Goal: Task Accomplishment & Management: Manage account settings

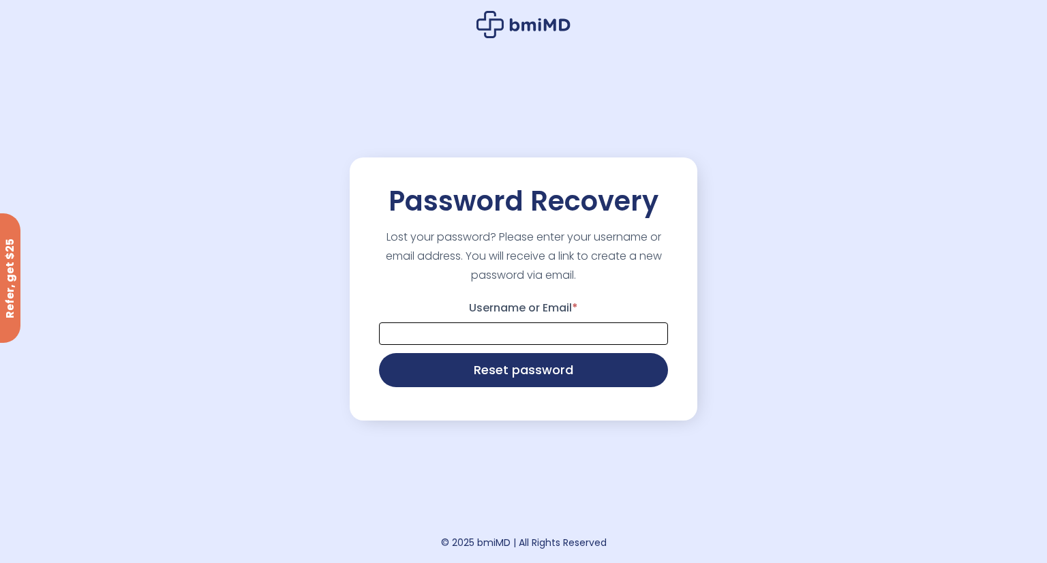
click at [488, 335] on input "Username or Email *" at bounding box center [523, 333] width 289 height 22
type input "**********"
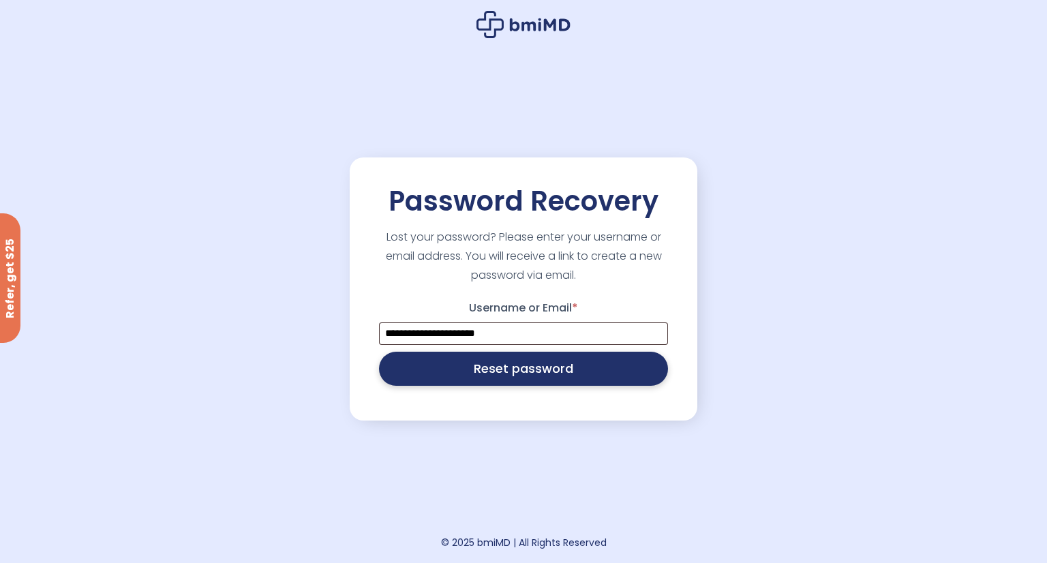
click at [499, 367] on button "Reset password" at bounding box center [523, 369] width 289 height 34
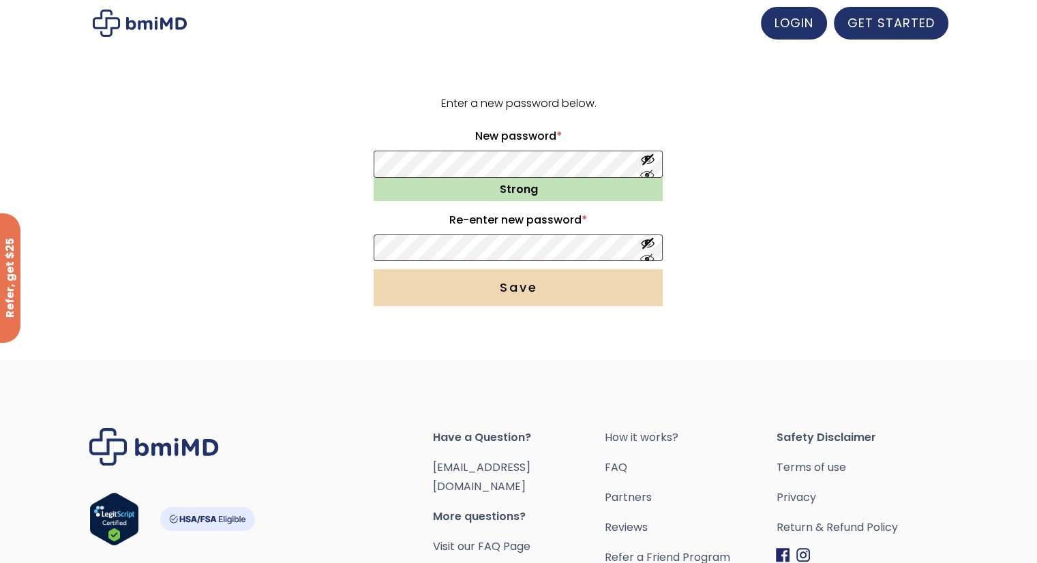
click at [521, 289] on button "Save" at bounding box center [518, 287] width 289 height 37
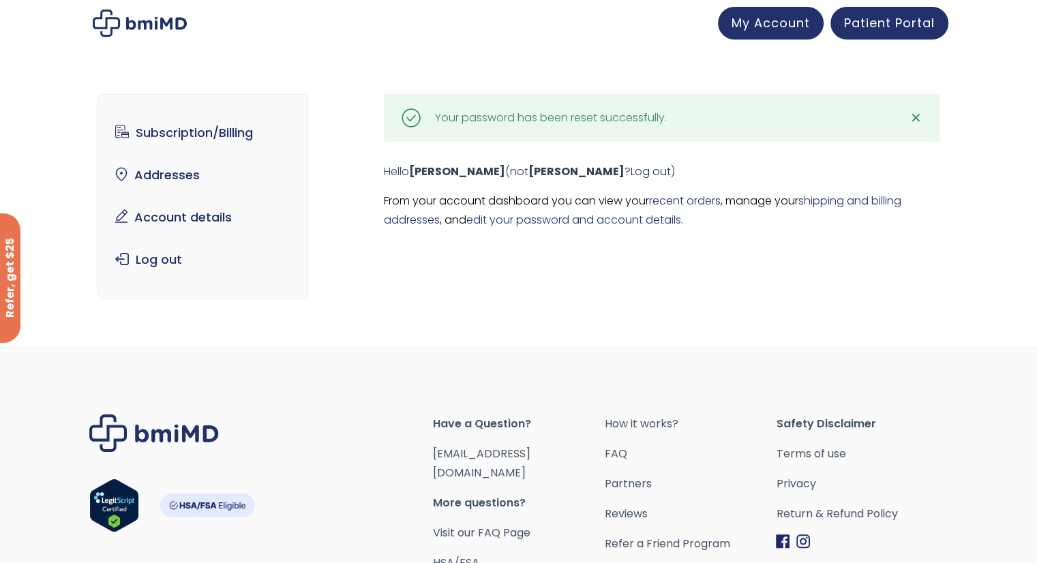
click at [517, 261] on div "Subscription/Billing bmiRewards Addresses Account details Submit a Review Log o…" at bounding box center [518, 201] width 842 height 269
click at [227, 133] on link "Subscription/Billing" at bounding box center [202, 133] width 189 height 29
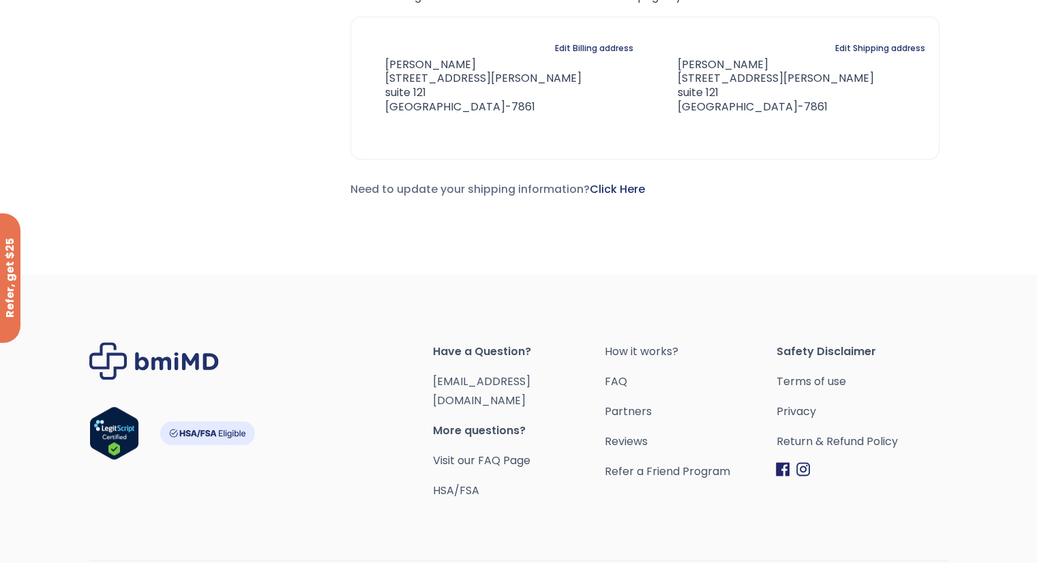
scroll to position [787, 0]
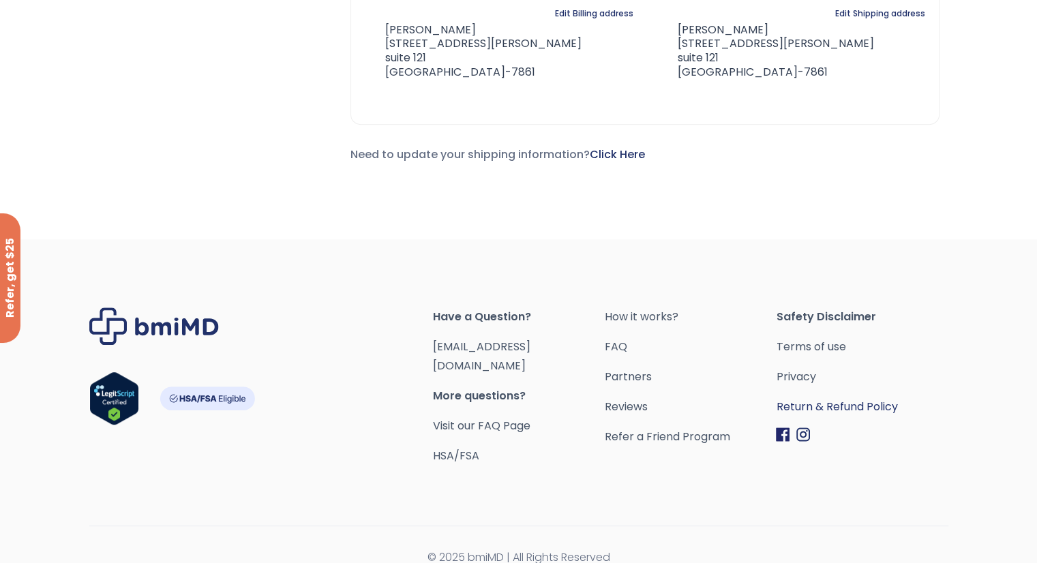
click at [832, 399] on link "Return & Refund Policy" at bounding box center [862, 406] width 172 height 19
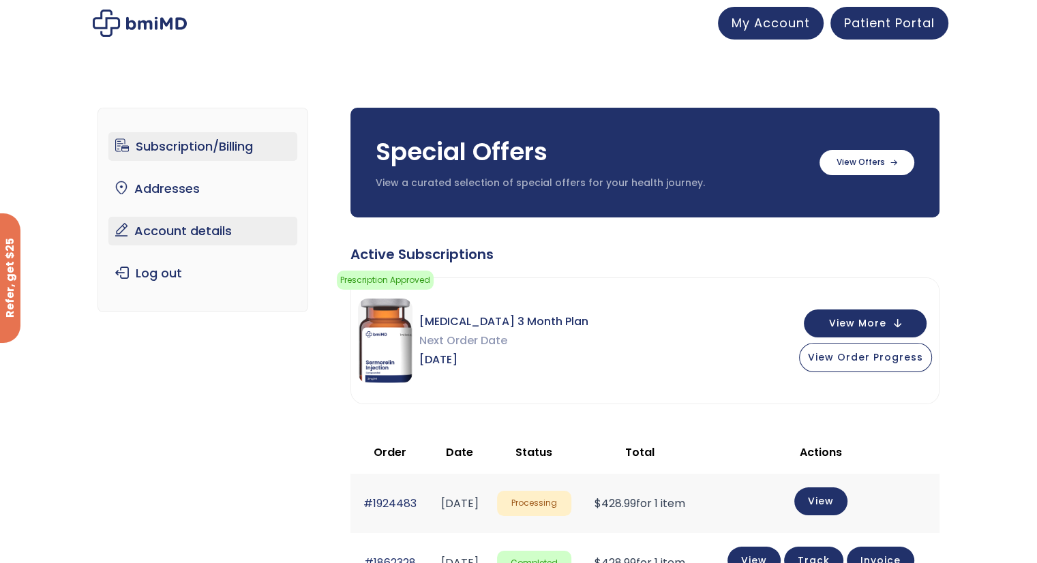
click at [210, 231] on link "Account details" at bounding box center [202, 231] width 189 height 29
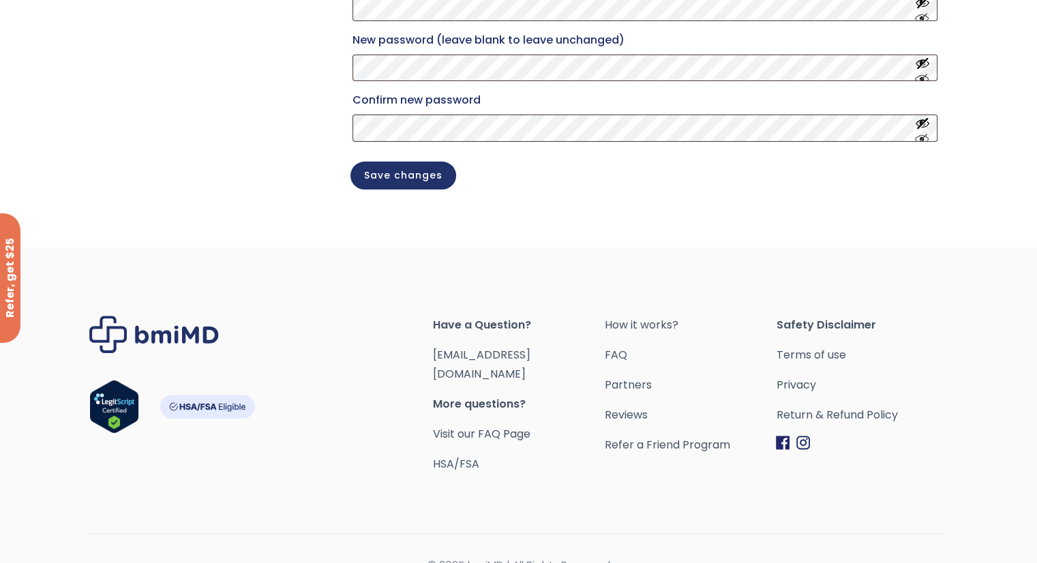
scroll to position [341, 0]
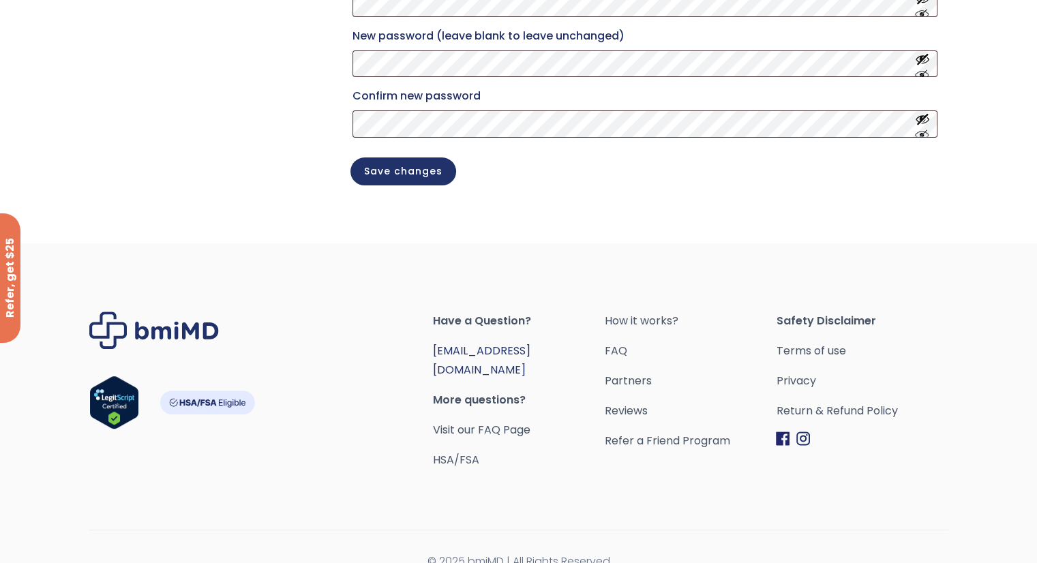
click at [478, 364] on link "[EMAIL_ADDRESS][DOMAIN_NAME]" at bounding box center [481, 360] width 97 height 35
click at [823, 421] on link "Return & Refund Policy" at bounding box center [862, 410] width 172 height 19
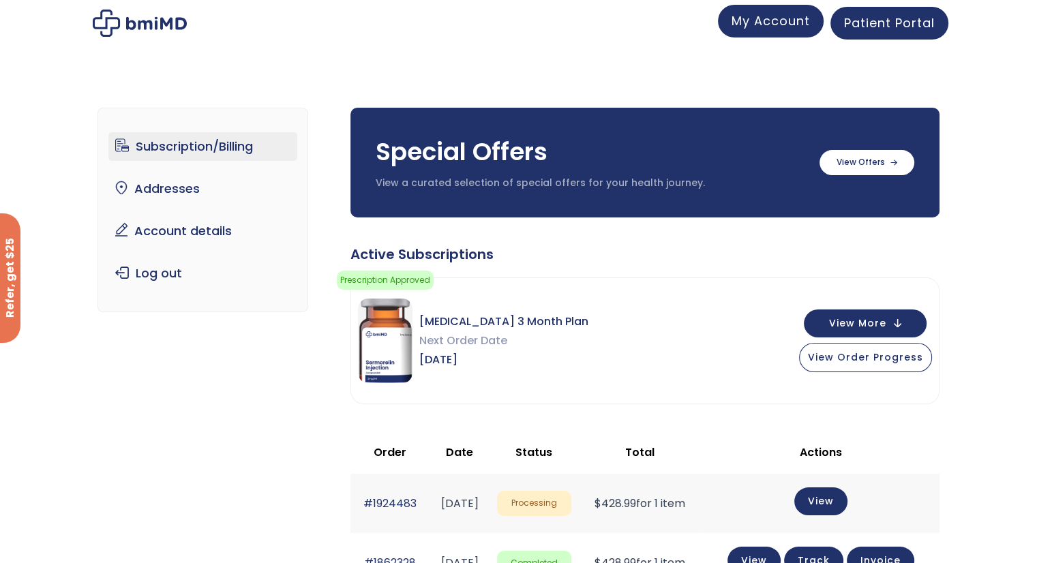
click at [761, 25] on span "My Account" at bounding box center [770, 20] width 78 height 17
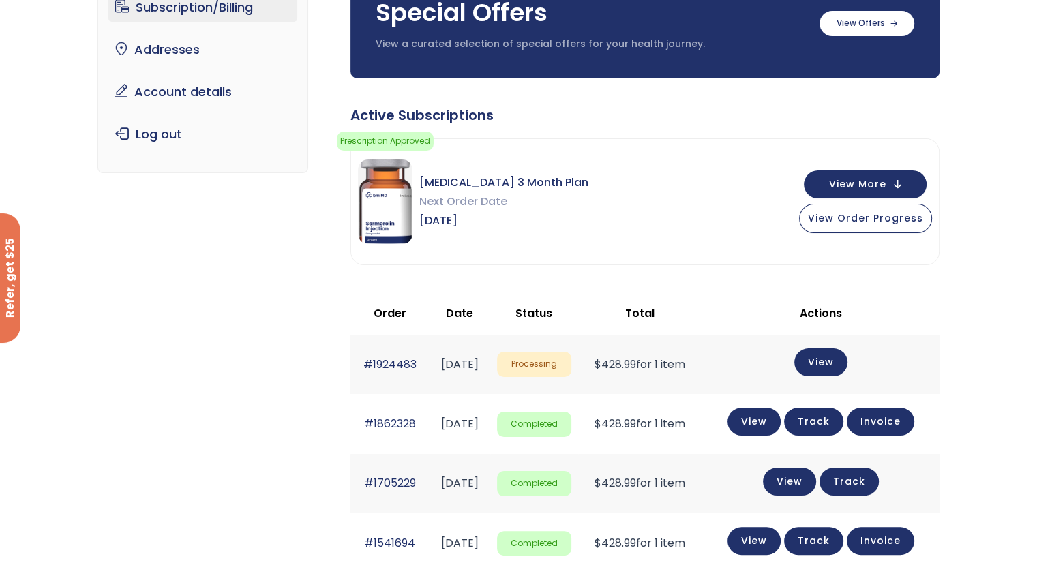
scroll to position [136, 0]
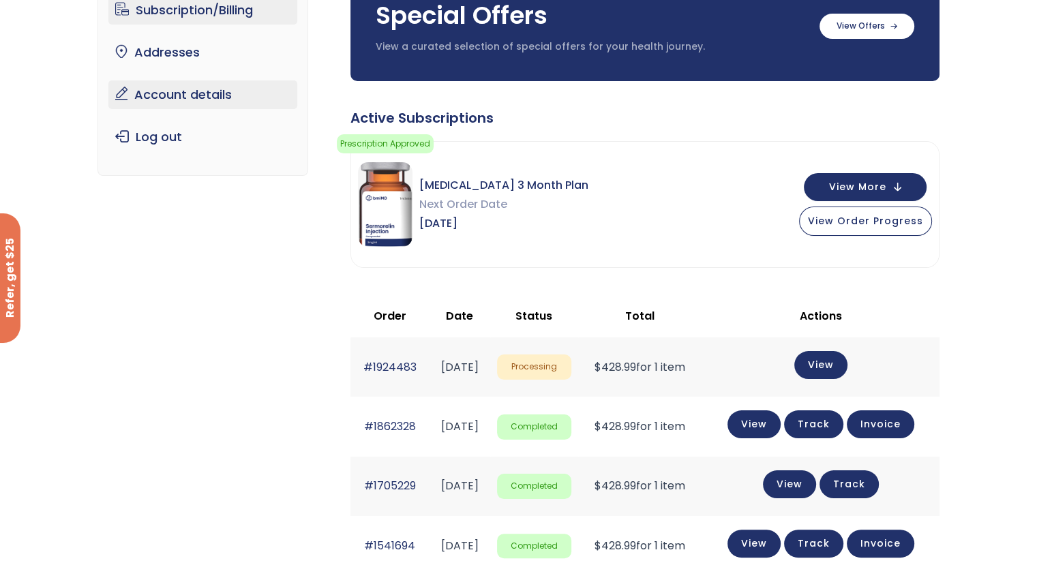
click at [169, 97] on link "Account details" at bounding box center [202, 94] width 189 height 29
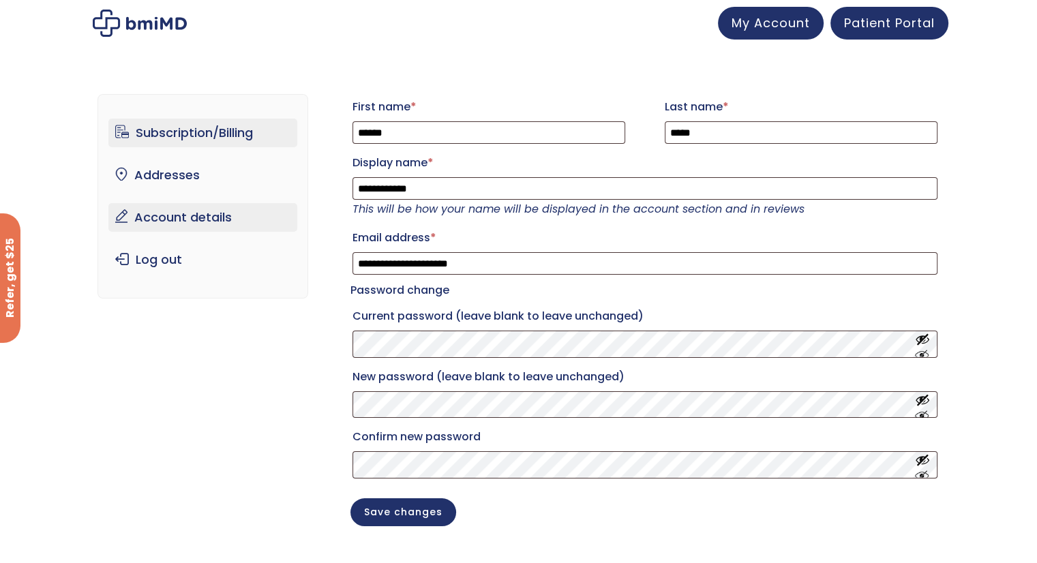
click at [156, 129] on link "Subscription/Billing" at bounding box center [202, 133] width 189 height 29
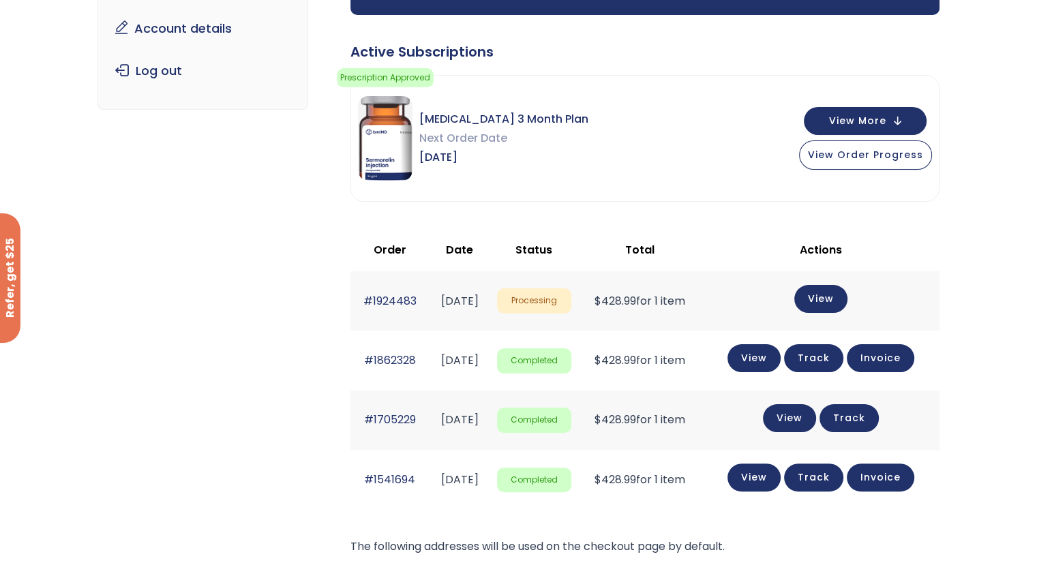
scroll to position [204, 0]
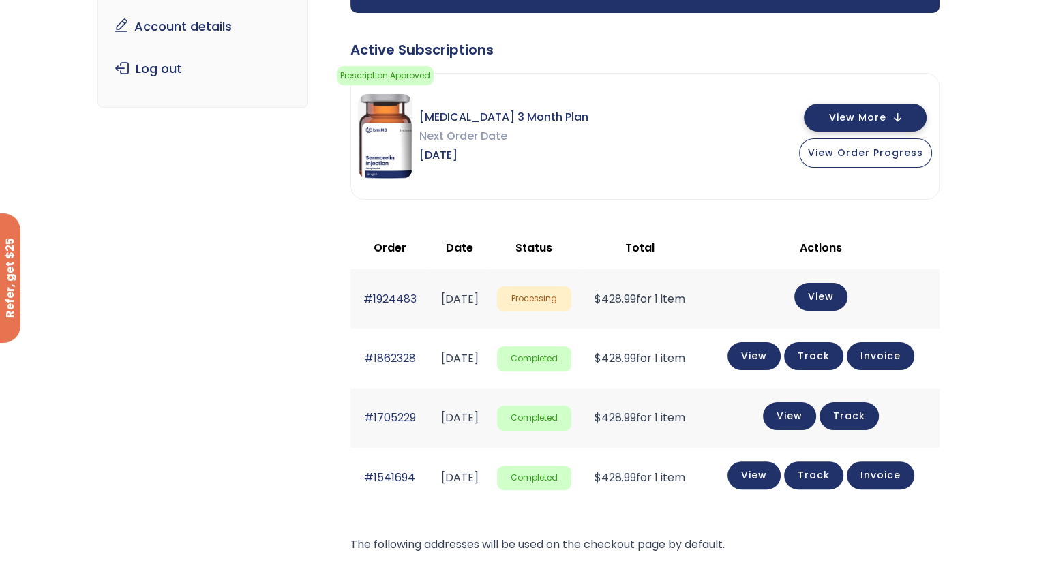
click at [895, 120] on button "View More" at bounding box center [865, 118] width 123 height 28
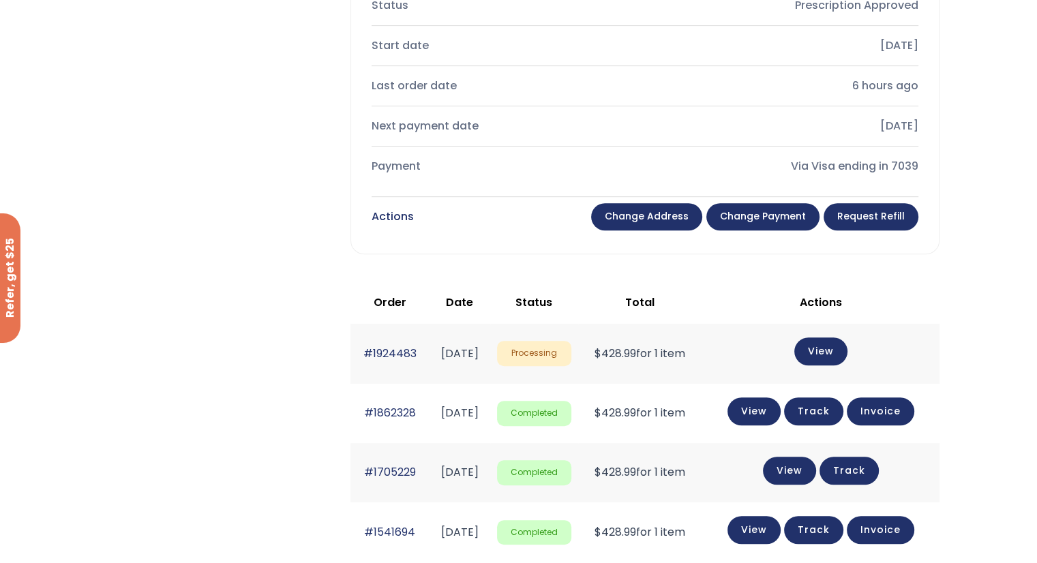
scroll to position [613, 0]
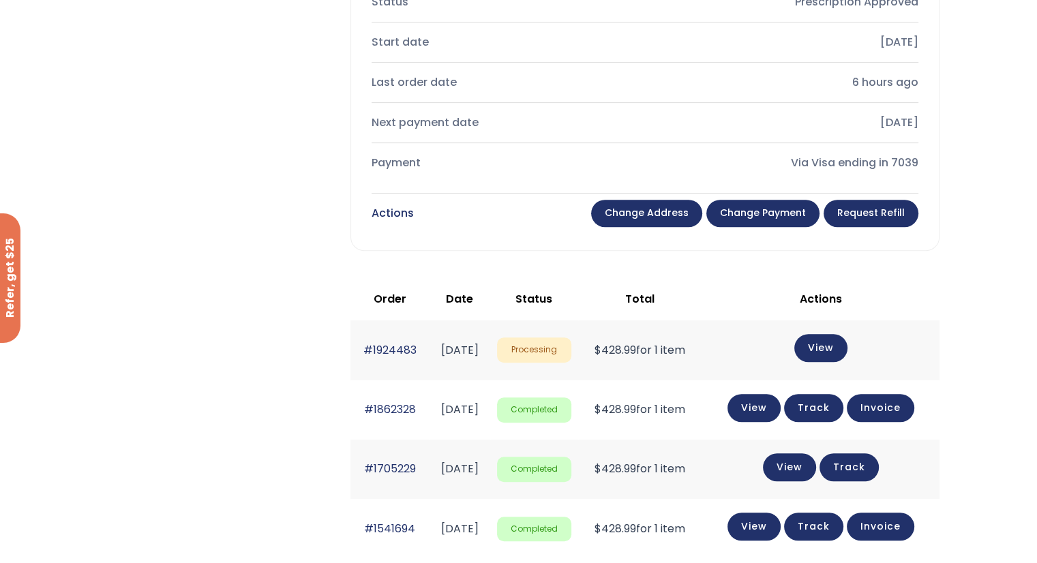
click at [751, 213] on link "Change payment" at bounding box center [762, 213] width 113 height 27
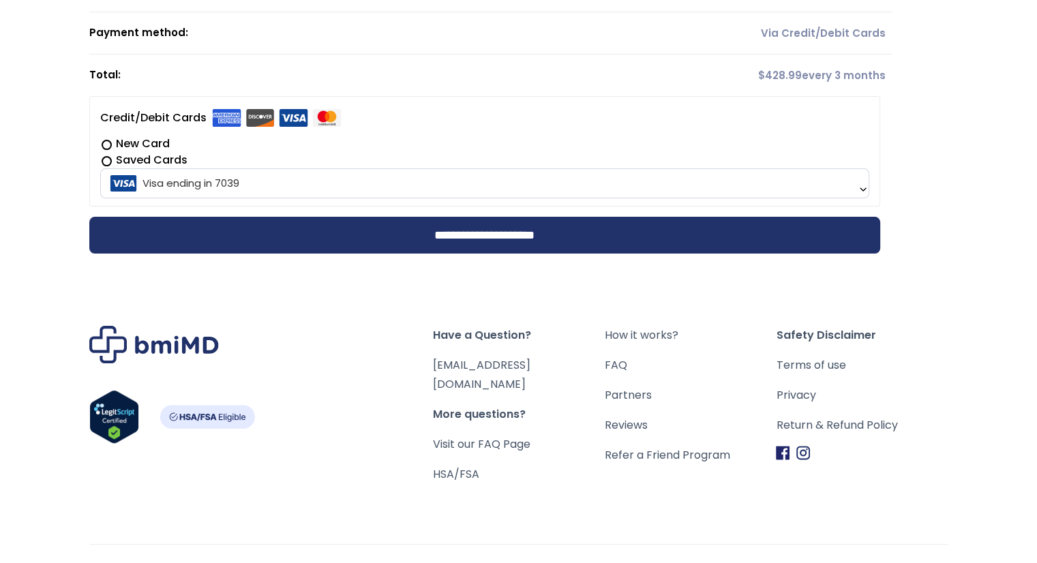
scroll to position [273, 0]
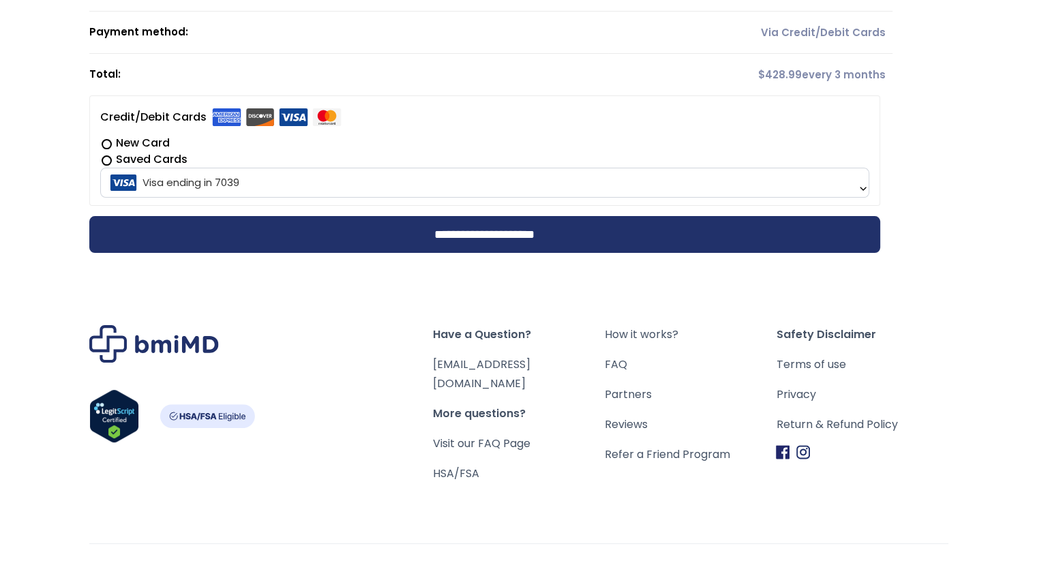
click at [106, 159] on label "Saved Cards" at bounding box center [484, 159] width 769 height 16
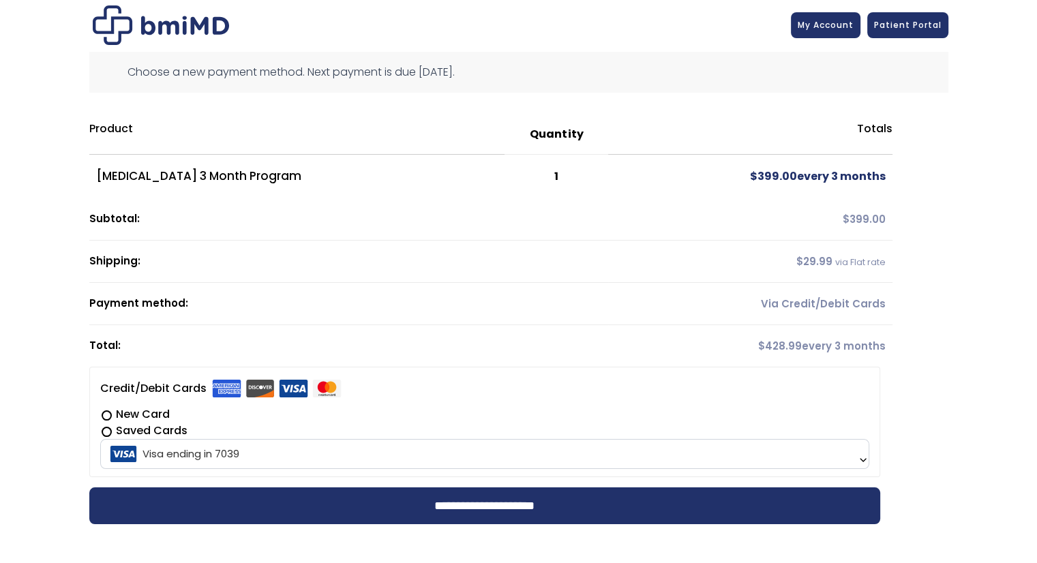
scroll to position [0, 0]
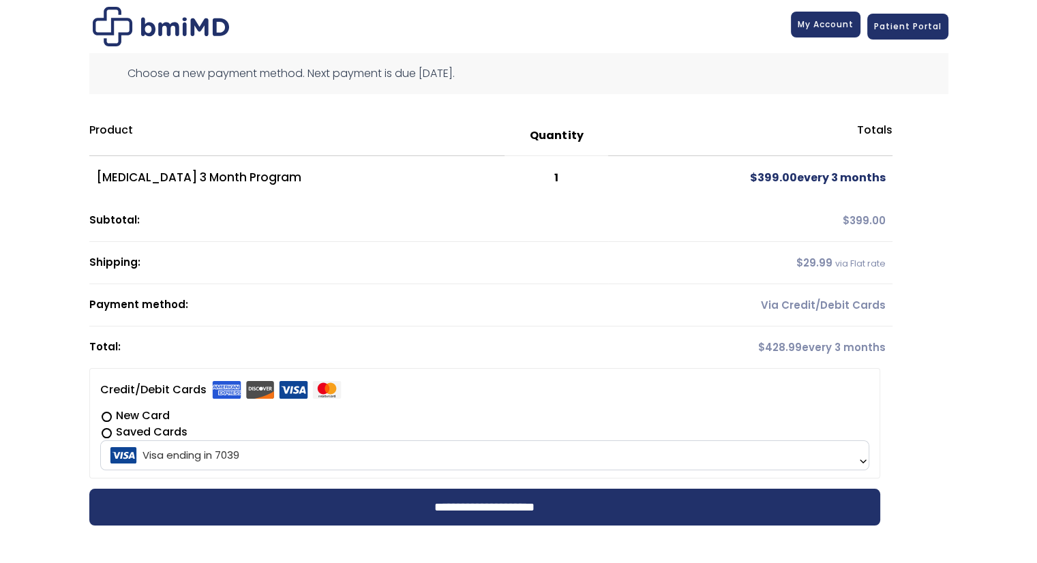
click at [832, 25] on span "My Account" at bounding box center [825, 24] width 56 height 12
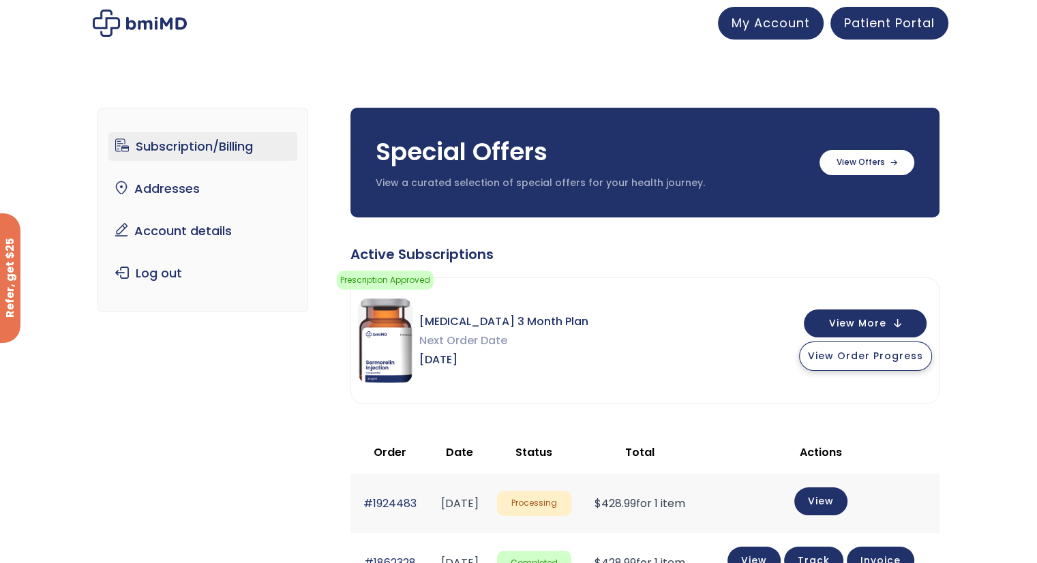
click at [857, 358] on span "View Order Progress" at bounding box center [865, 356] width 115 height 14
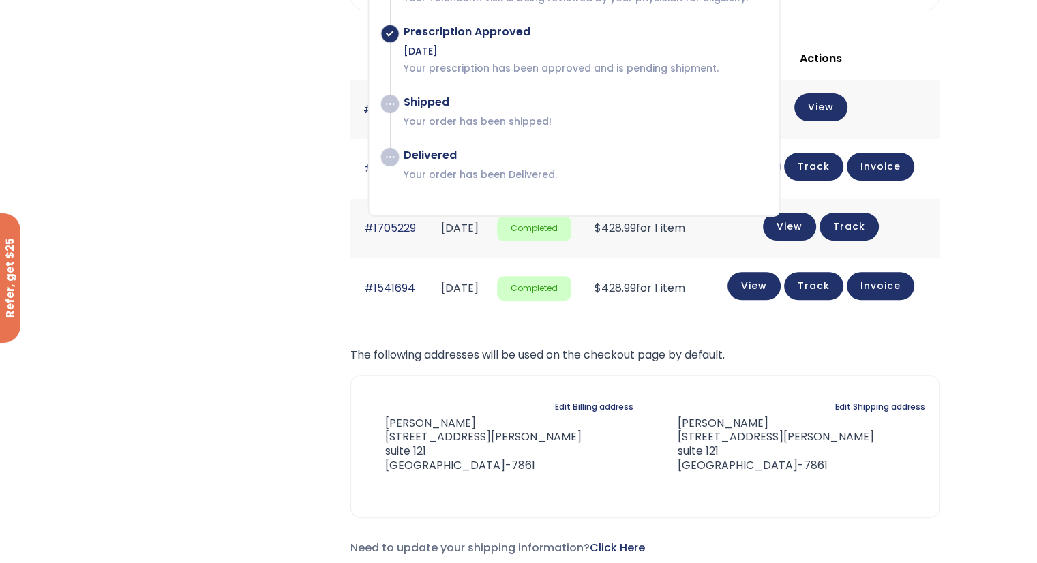
scroll to position [409, 0]
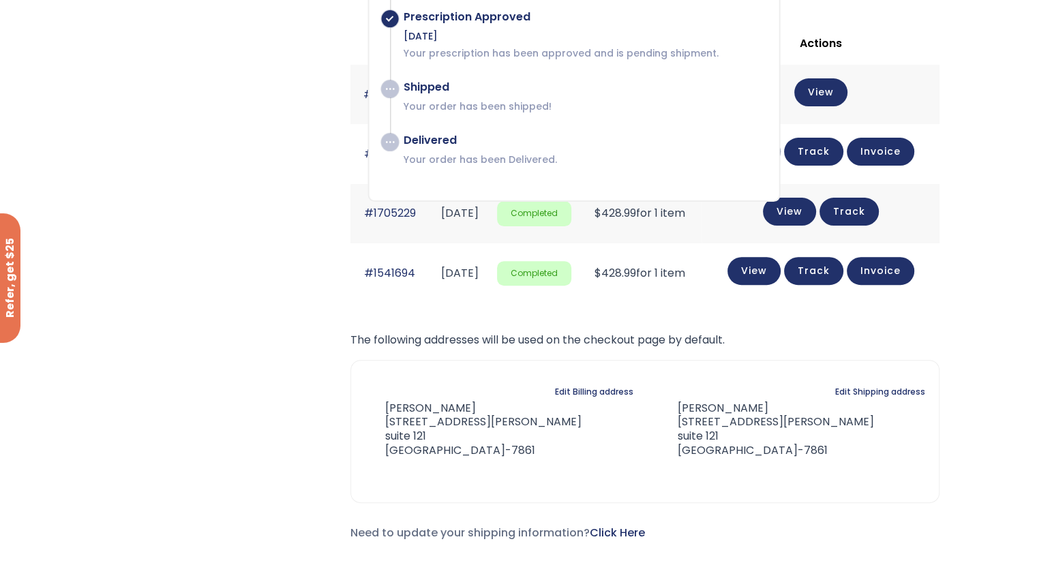
click at [241, 158] on div "Subscription/Billing bmiRewards Addresses Account details Submit a Review Log o…" at bounding box center [518, 125] width 842 height 909
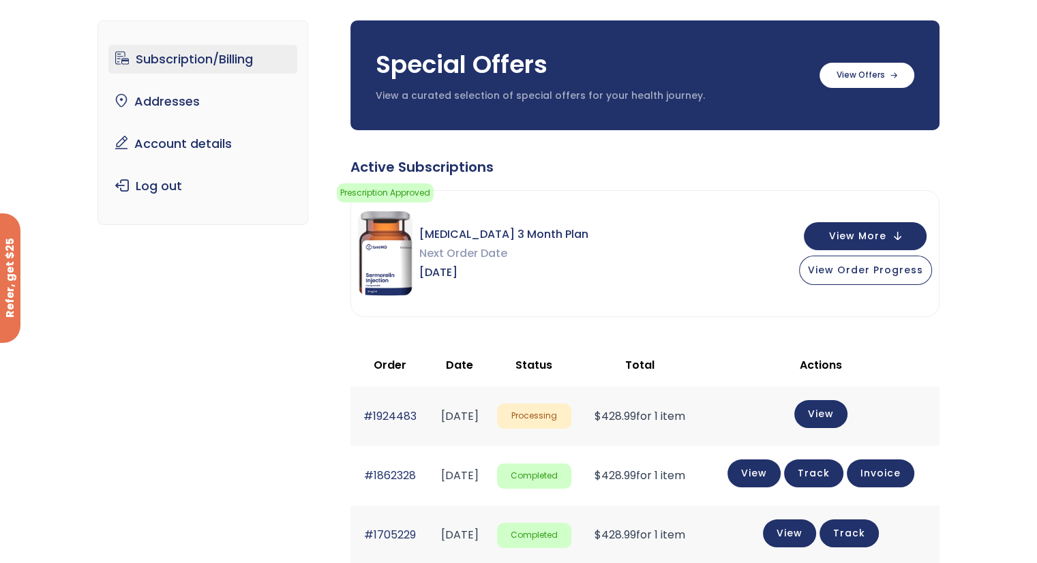
scroll to position [0, 0]
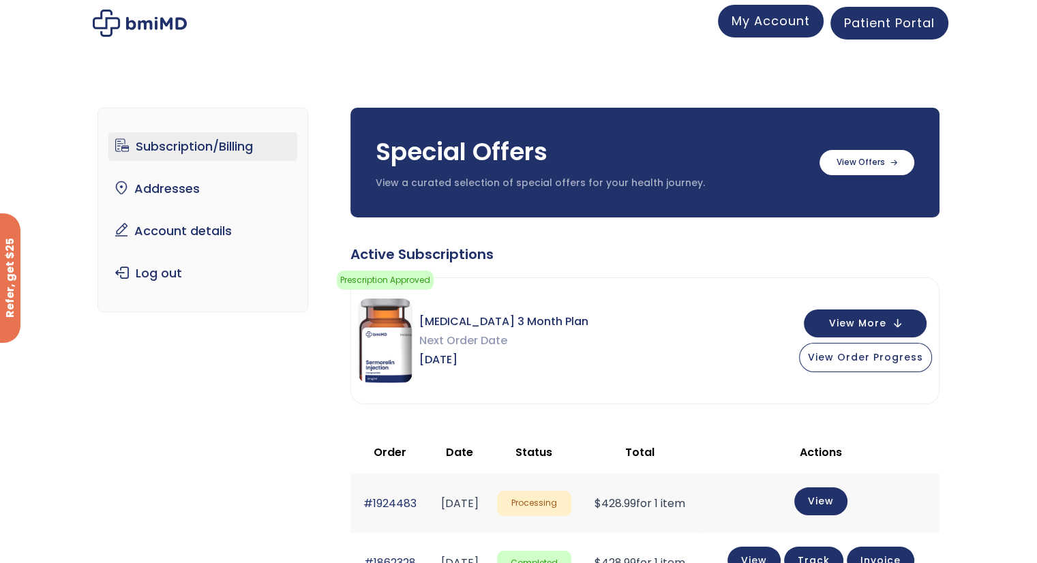
click at [769, 27] on span "My Account" at bounding box center [770, 20] width 78 height 17
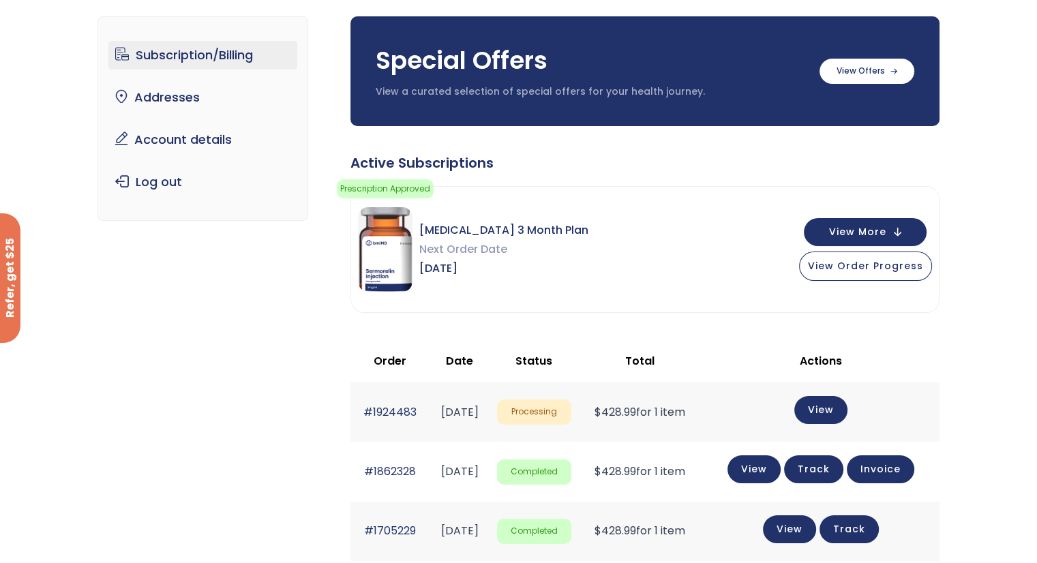
scroll to position [68, 0]
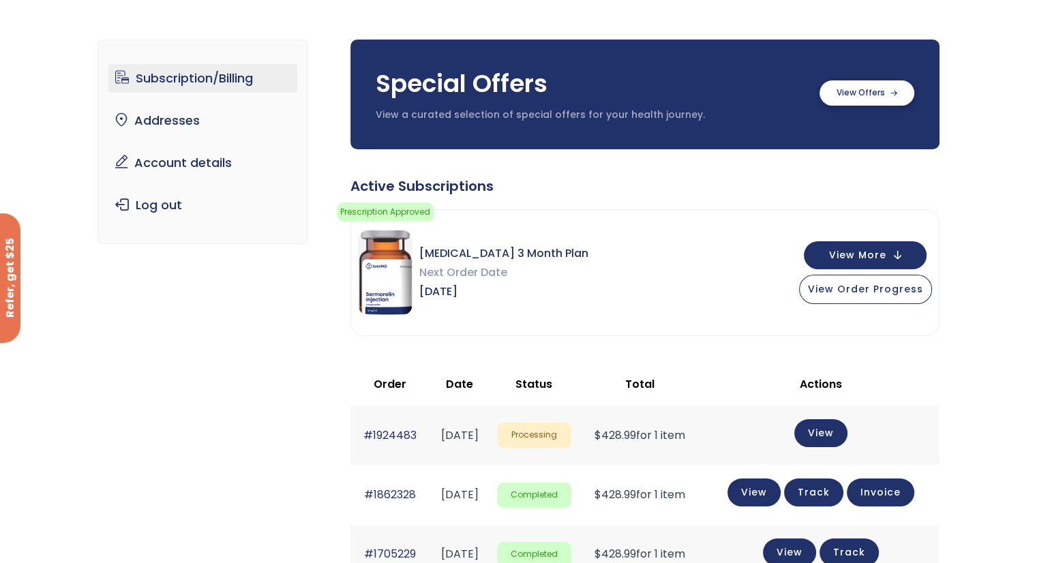
click at [878, 95] on label at bounding box center [866, 92] width 95 height 25
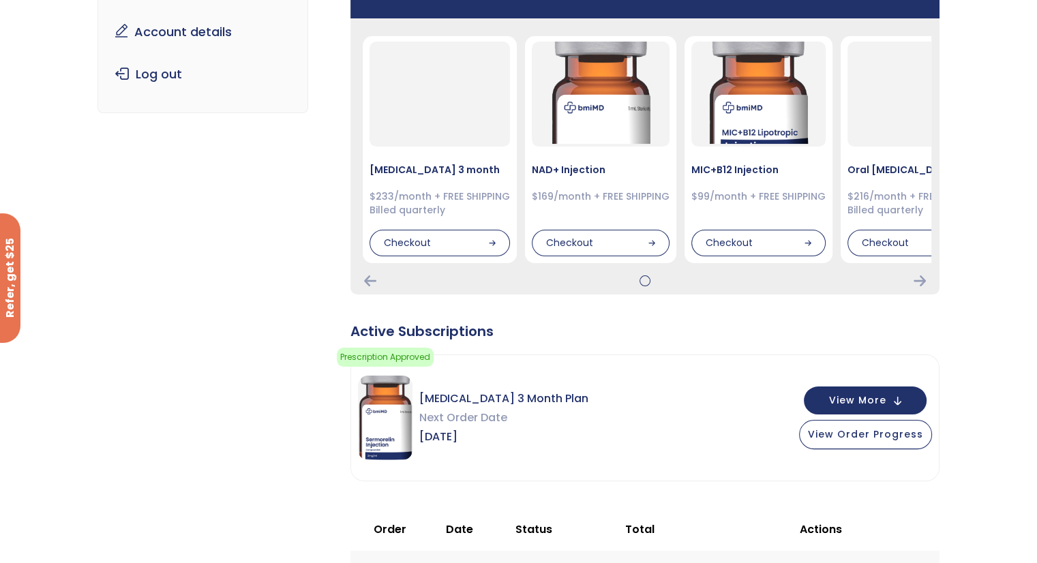
scroll to position [341, 0]
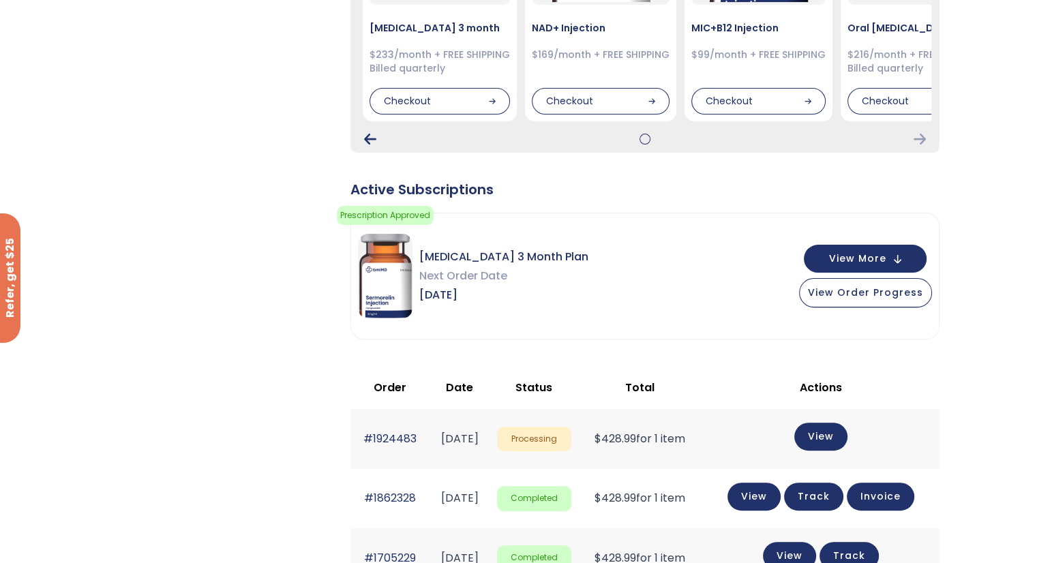
click at [369, 140] on icon "Previous Card" at bounding box center [370, 139] width 12 height 11
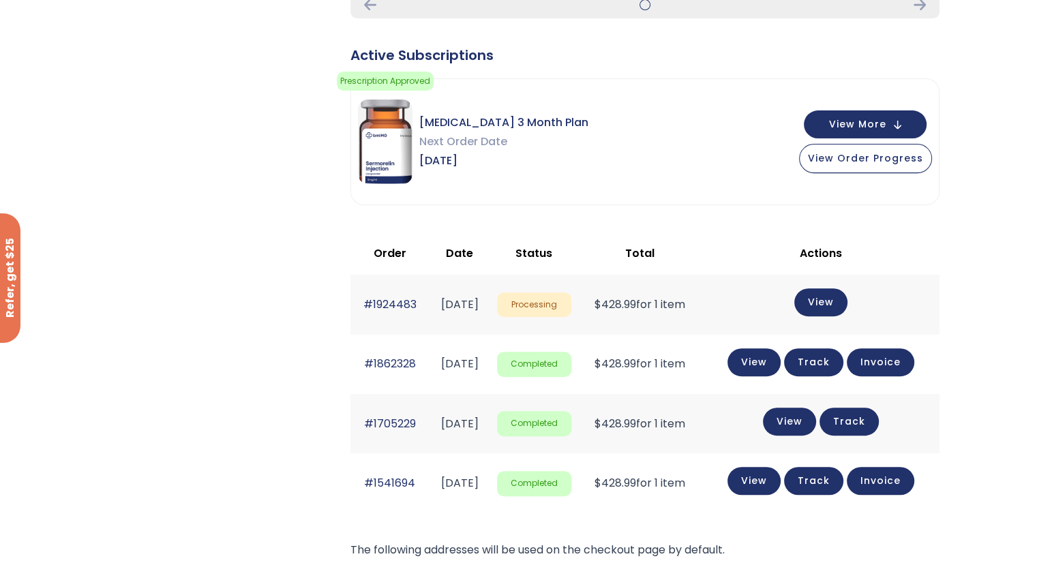
scroll to position [477, 0]
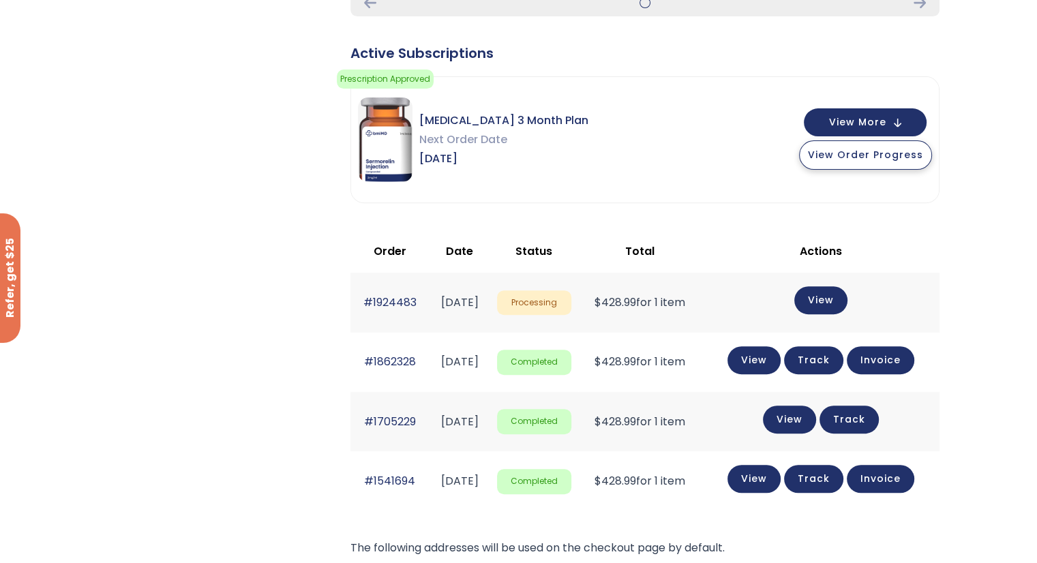
click at [848, 151] on span "View Order Progress" at bounding box center [865, 155] width 115 height 14
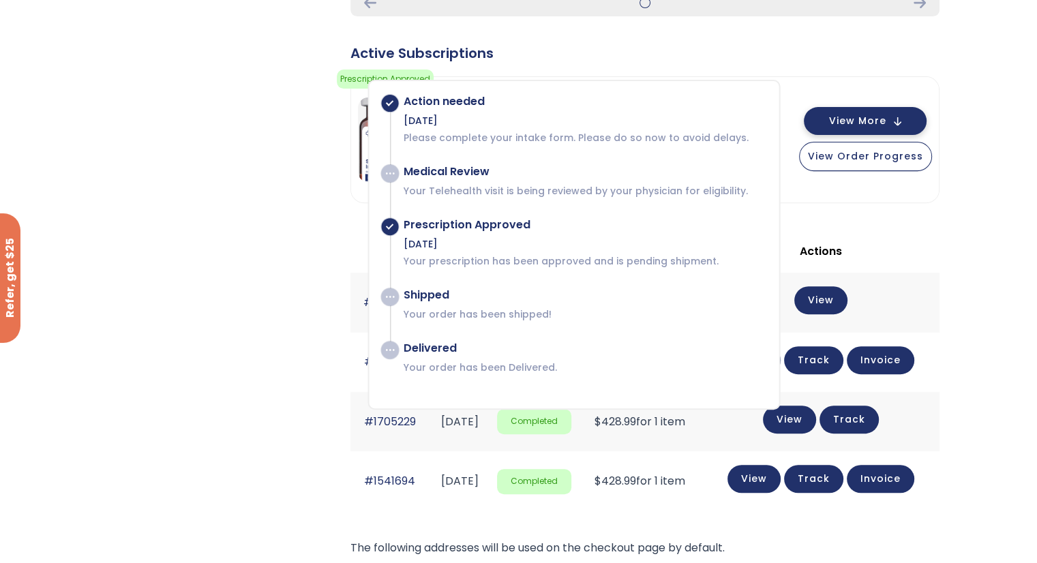
click at [901, 115] on button "View More" at bounding box center [865, 121] width 123 height 28
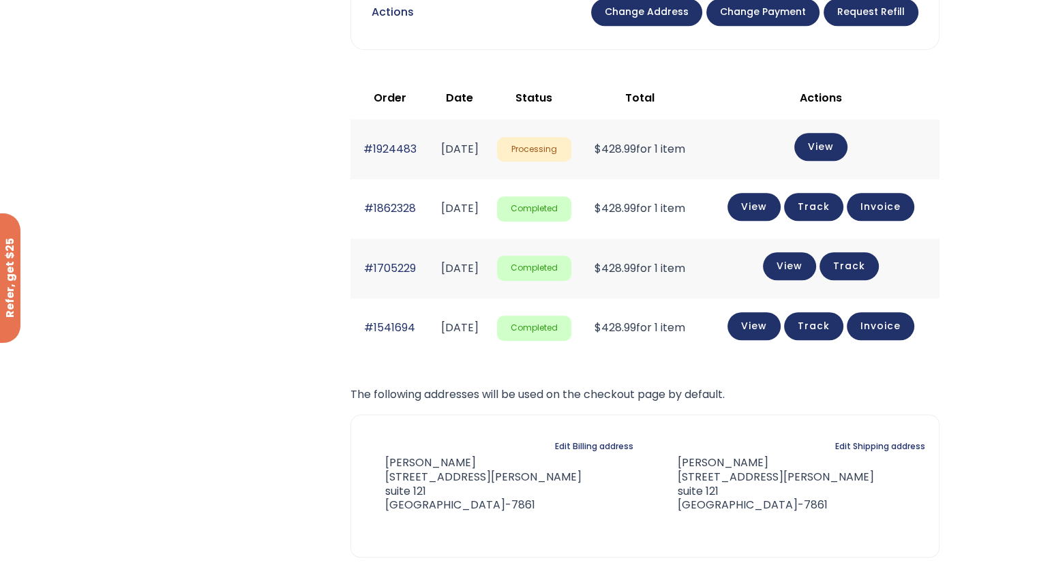
scroll to position [1022, 0]
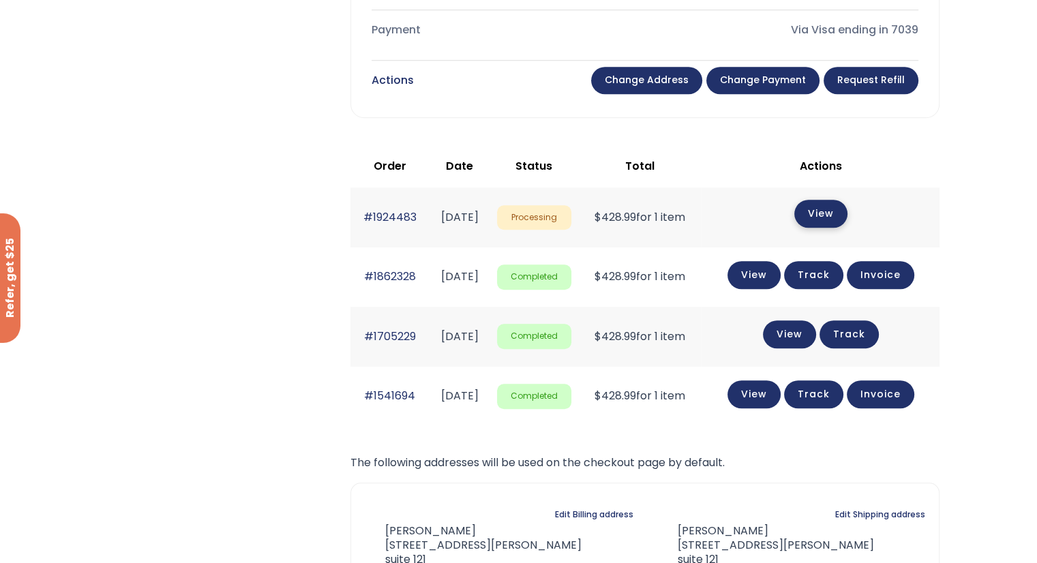
click at [834, 208] on link "View" at bounding box center [820, 214] width 53 height 28
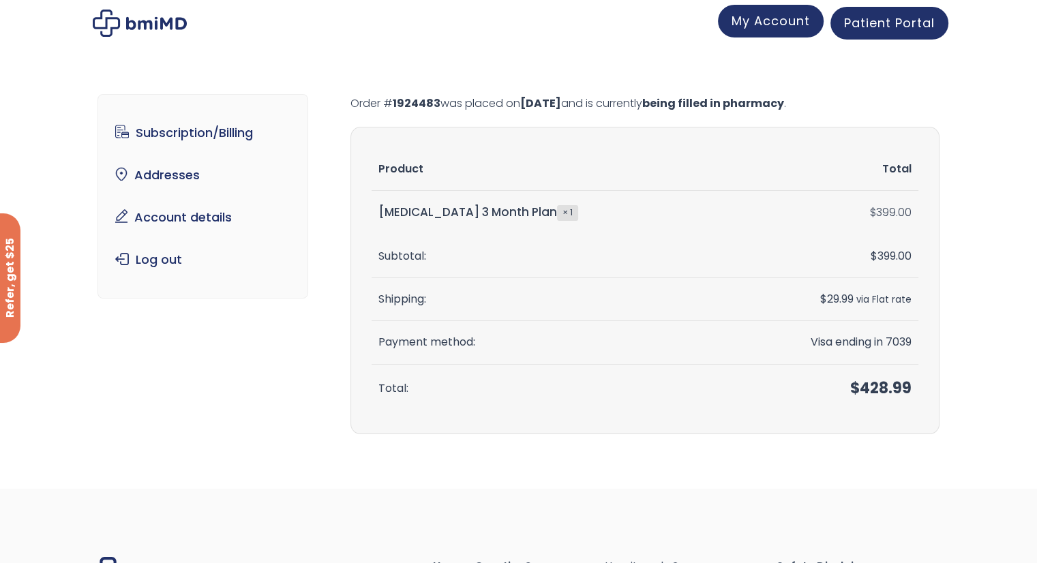
click at [793, 16] on span "My Account" at bounding box center [770, 20] width 78 height 17
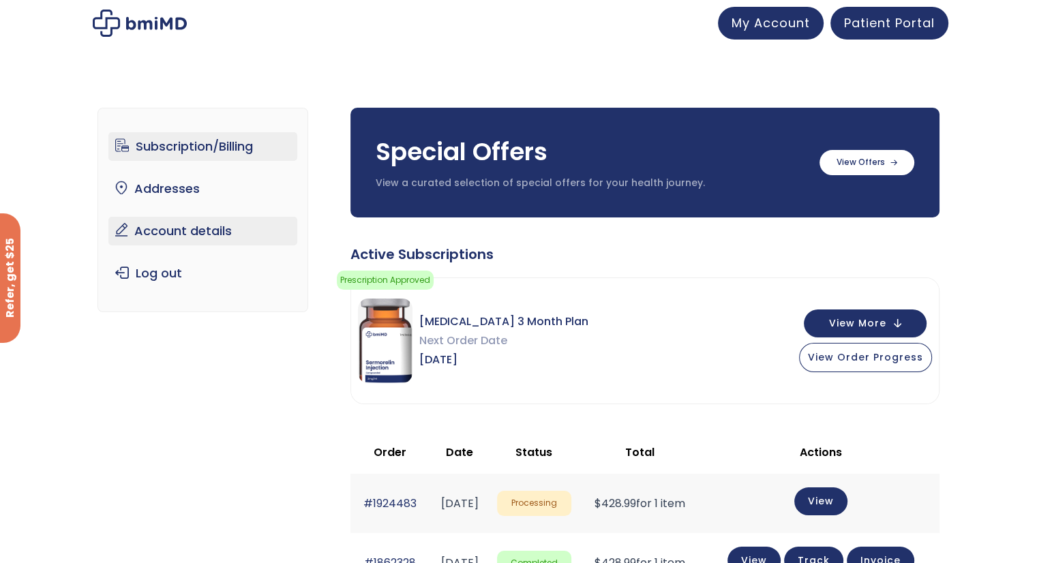
click at [169, 230] on link "Account details" at bounding box center [202, 231] width 189 height 29
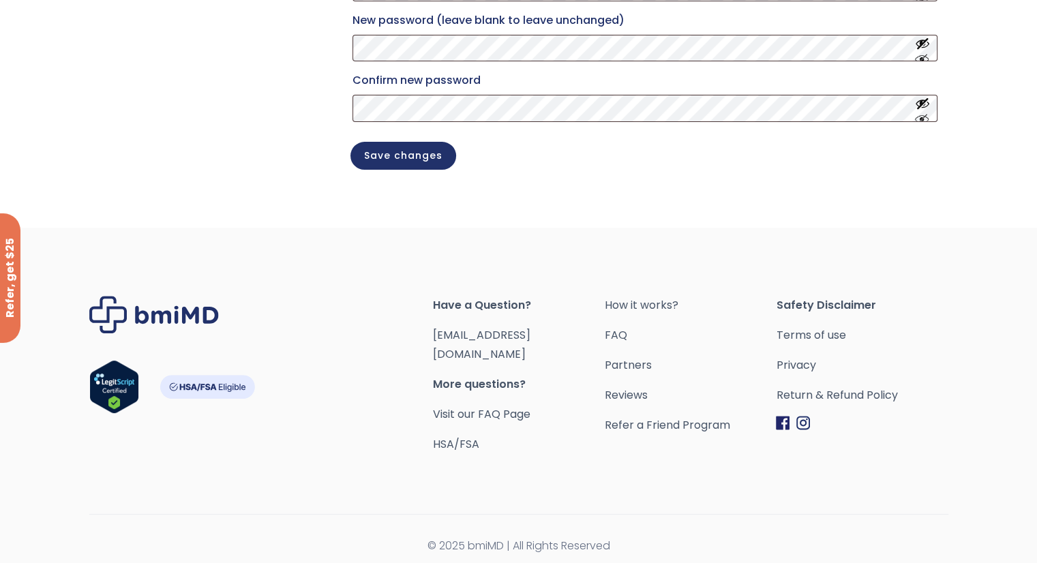
scroll to position [362, 0]
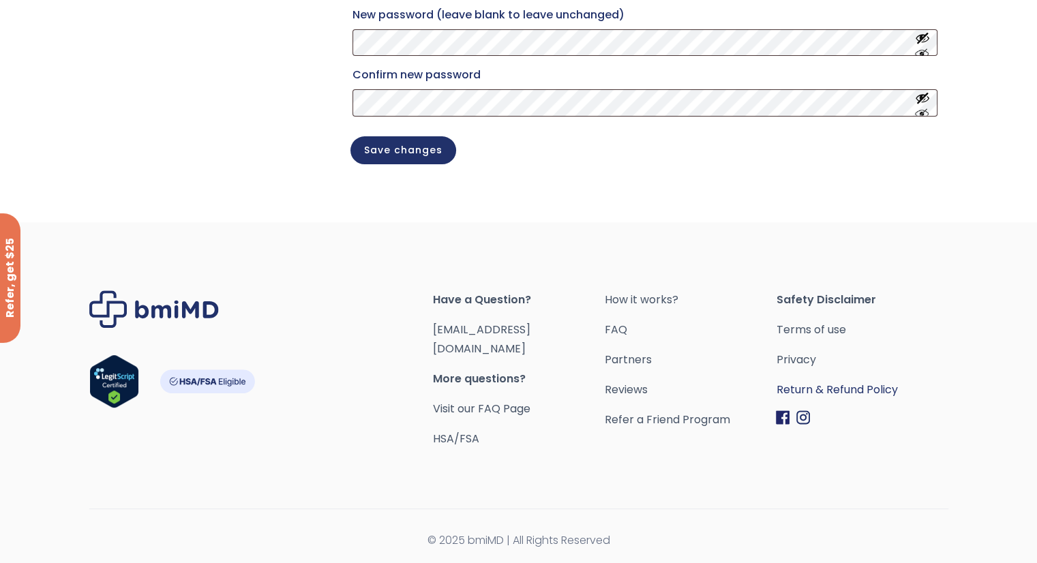
click at [859, 399] on link "Return & Refund Policy" at bounding box center [862, 389] width 172 height 19
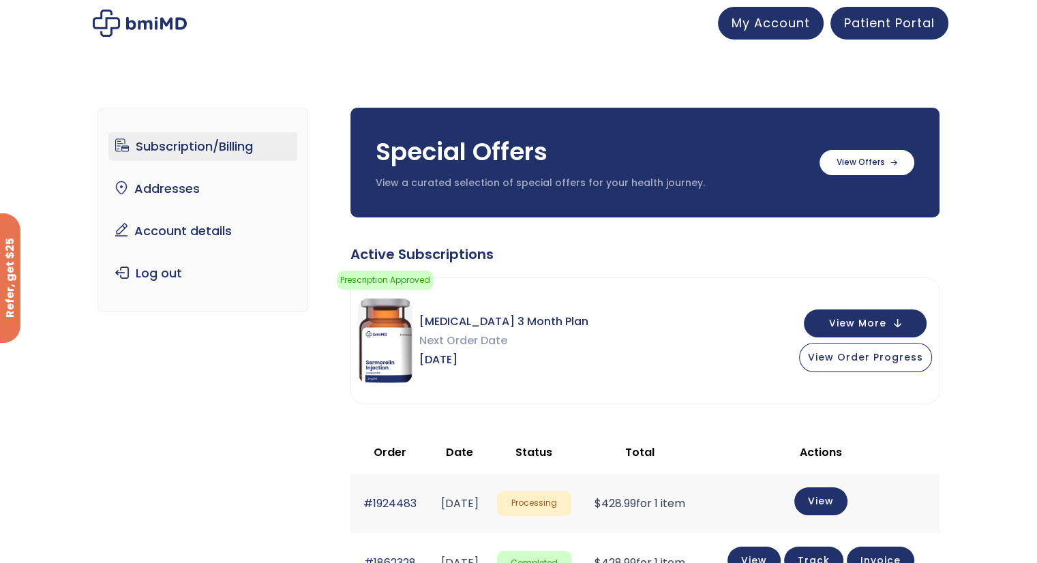
drag, startPoint x: 0, startPoint y: 0, endPoint x: 311, endPoint y: 108, distance: 329.6
click at [311, 108] on div "Subscription/Billing bmiRewards Addresses Account details Submit a Review Log o…" at bounding box center [518, 534] width 842 height 909
click at [769, 20] on span "My Account" at bounding box center [770, 20] width 78 height 17
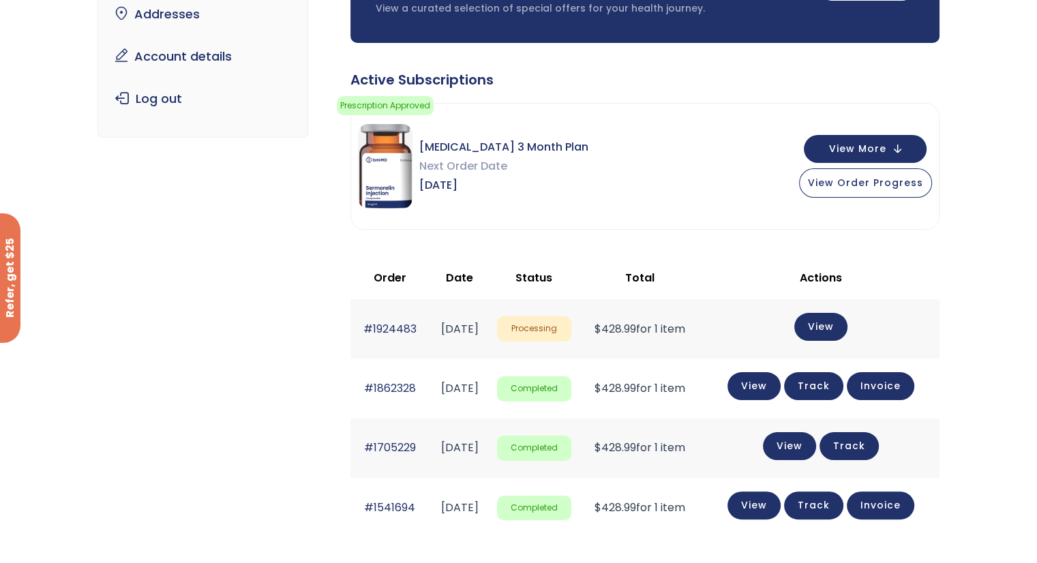
scroll to position [204, 0]
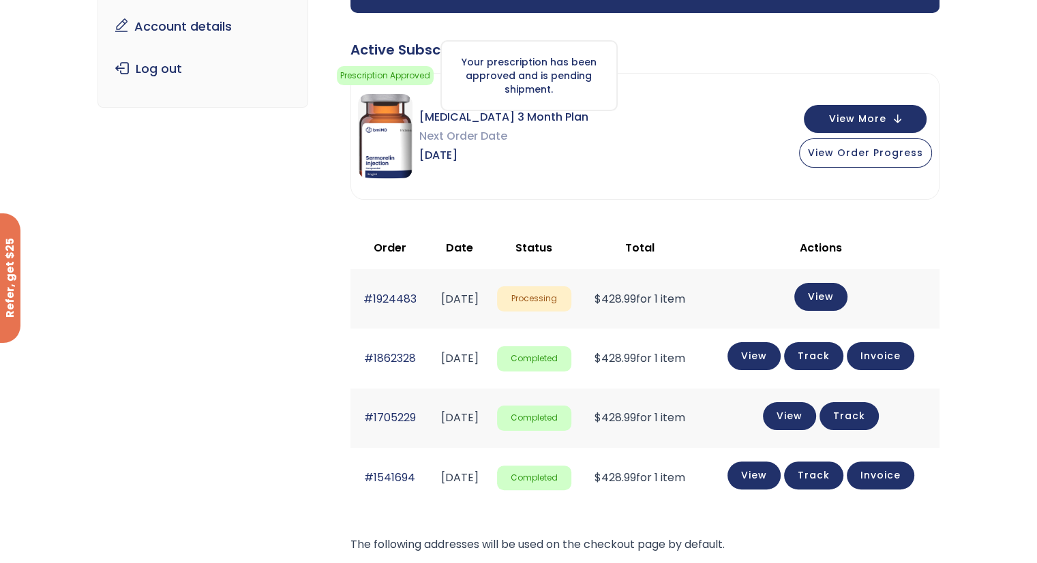
click at [444, 49] on div "Your prescription has been approved and is pending shipment." at bounding box center [528, 75] width 177 height 71
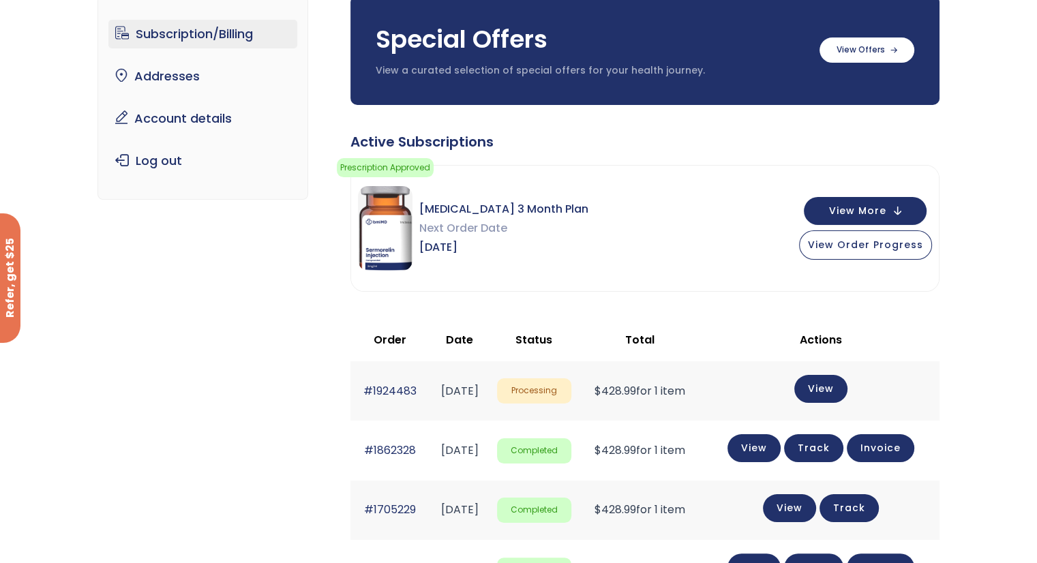
scroll to position [136, 0]
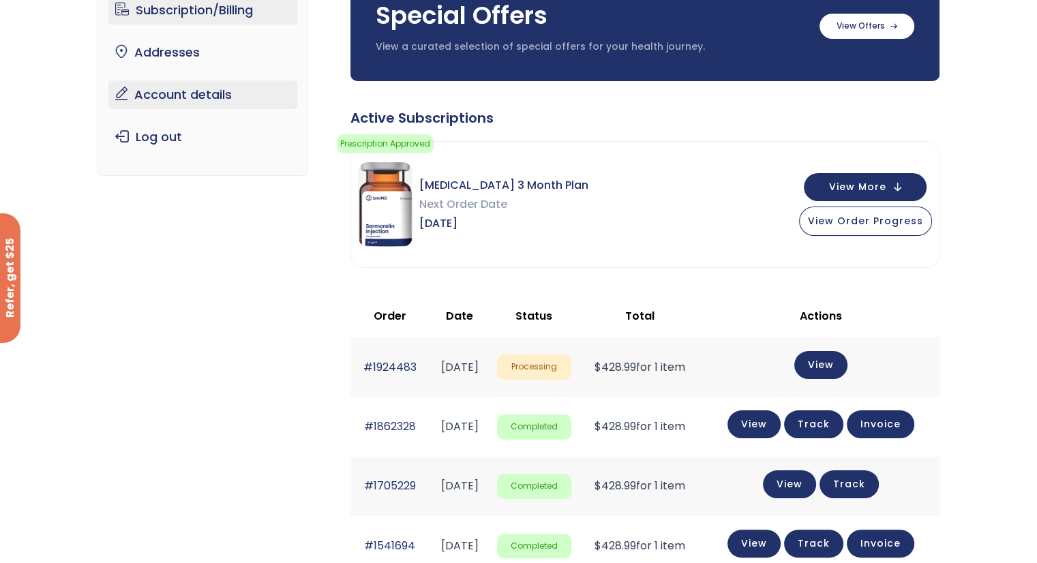
click at [164, 88] on link "Account details" at bounding box center [202, 94] width 189 height 29
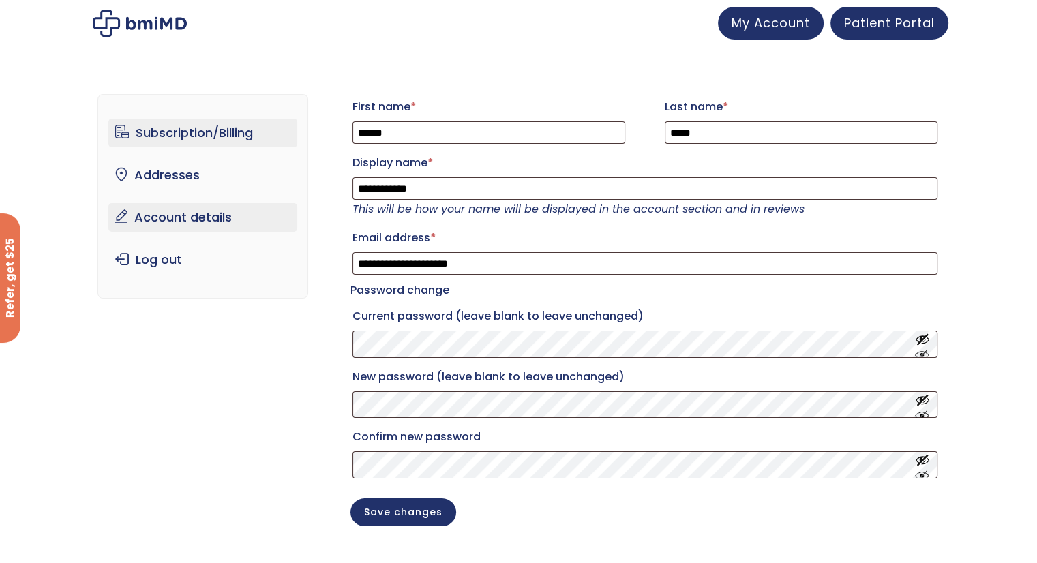
click at [159, 134] on link "Subscription/Billing" at bounding box center [202, 133] width 189 height 29
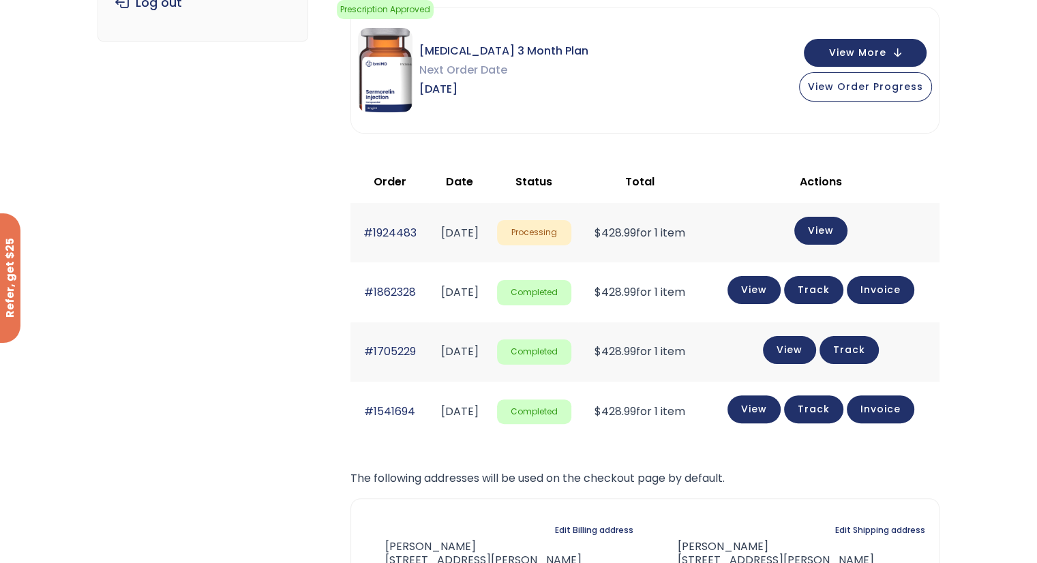
scroll to position [136, 0]
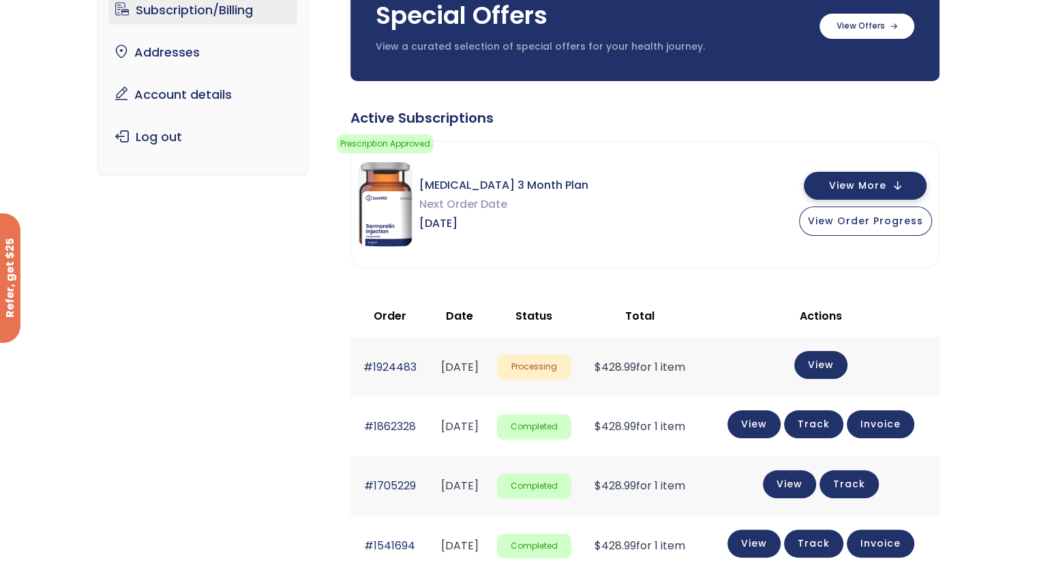
click at [902, 186] on button "View More" at bounding box center [865, 186] width 123 height 28
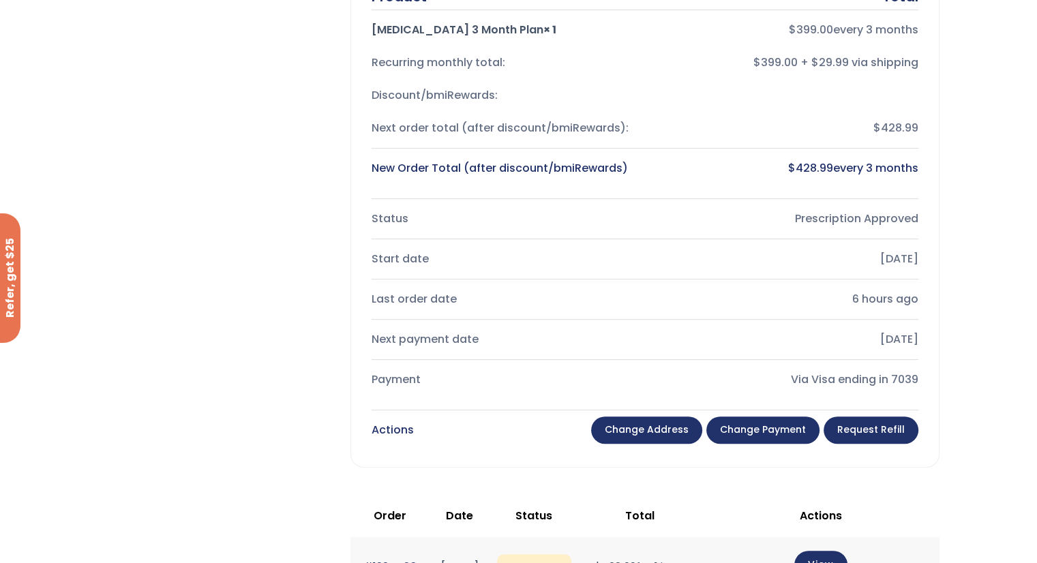
scroll to position [409, 0]
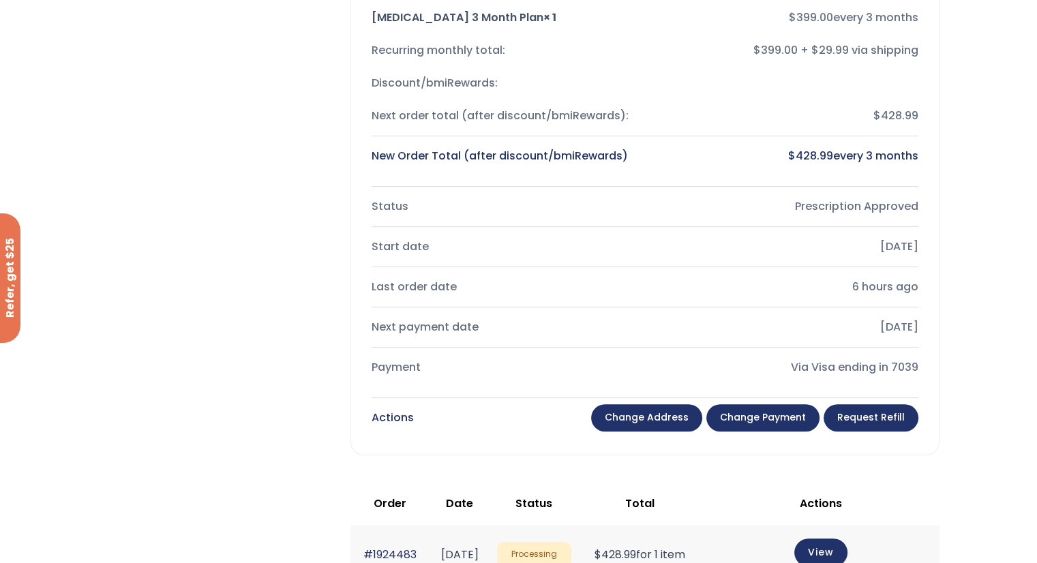
click at [763, 419] on link "Change payment" at bounding box center [762, 417] width 113 height 27
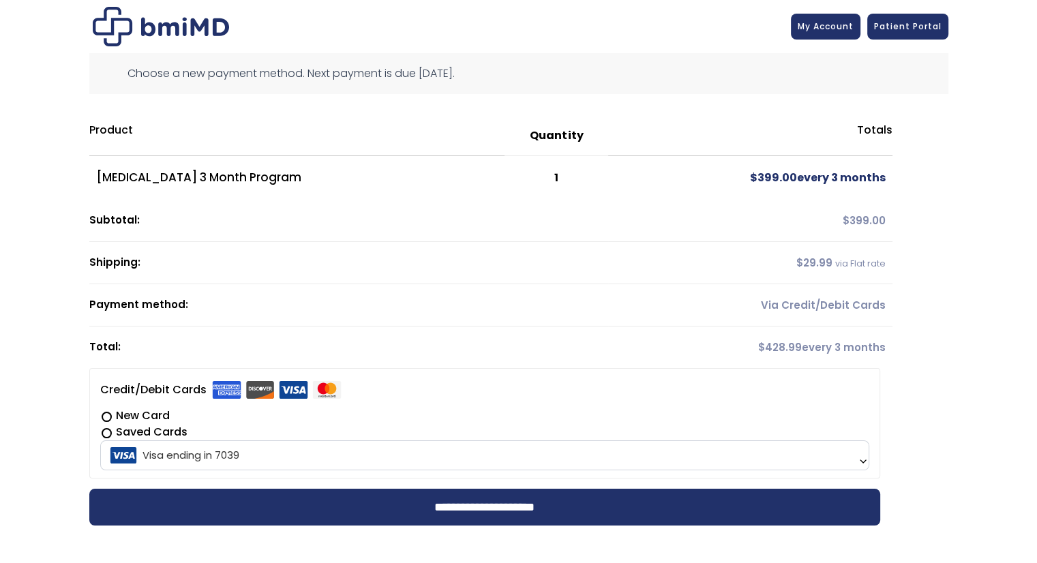
click at [105, 414] on label "New Card" at bounding box center [484, 416] width 769 height 16
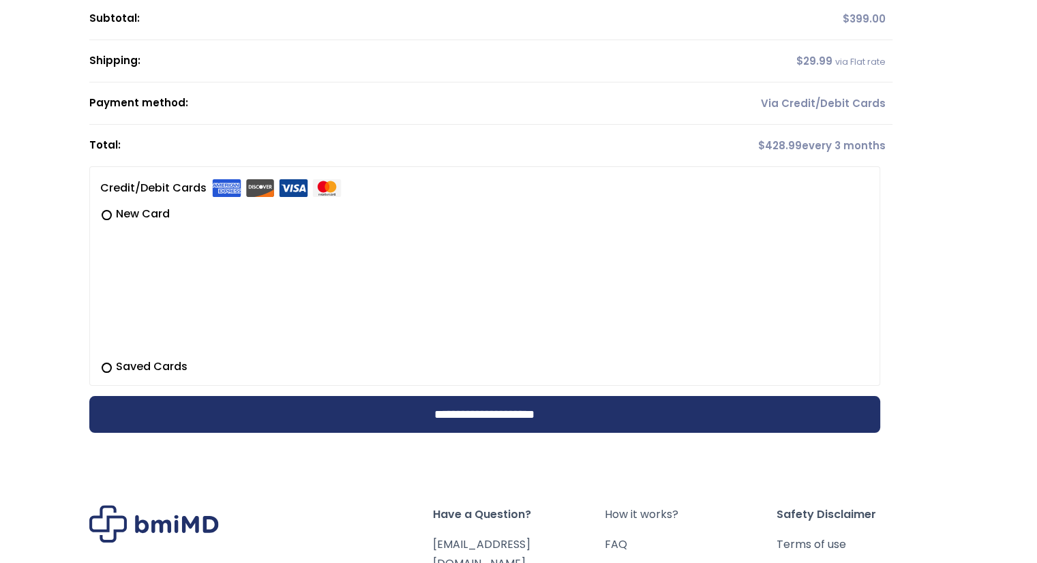
scroll to position [204, 0]
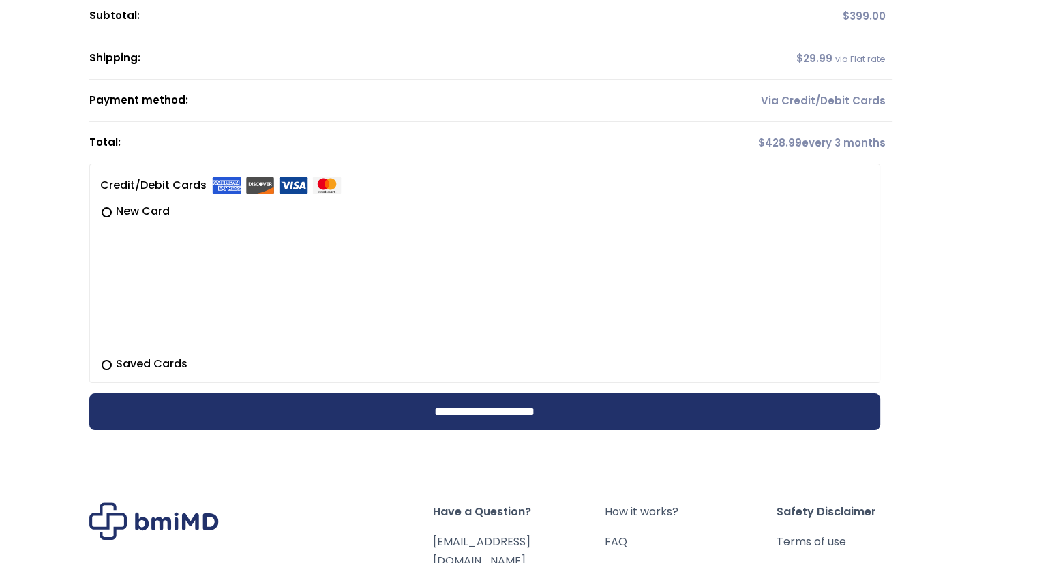
click at [108, 362] on label "Saved Cards" at bounding box center [484, 364] width 769 height 16
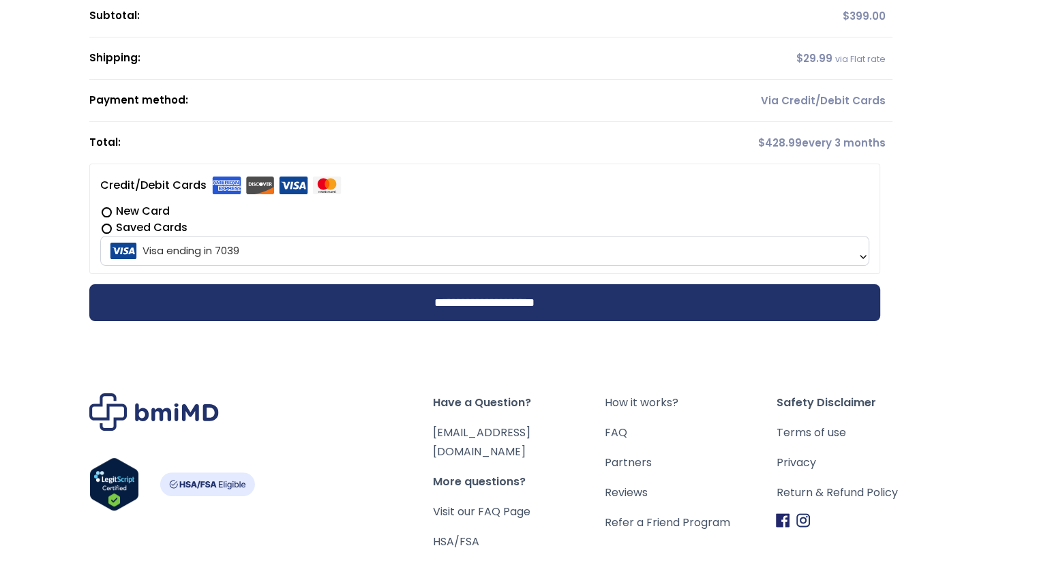
click at [864, 257] on b at bounding box center [862, 257] width 11 height 11
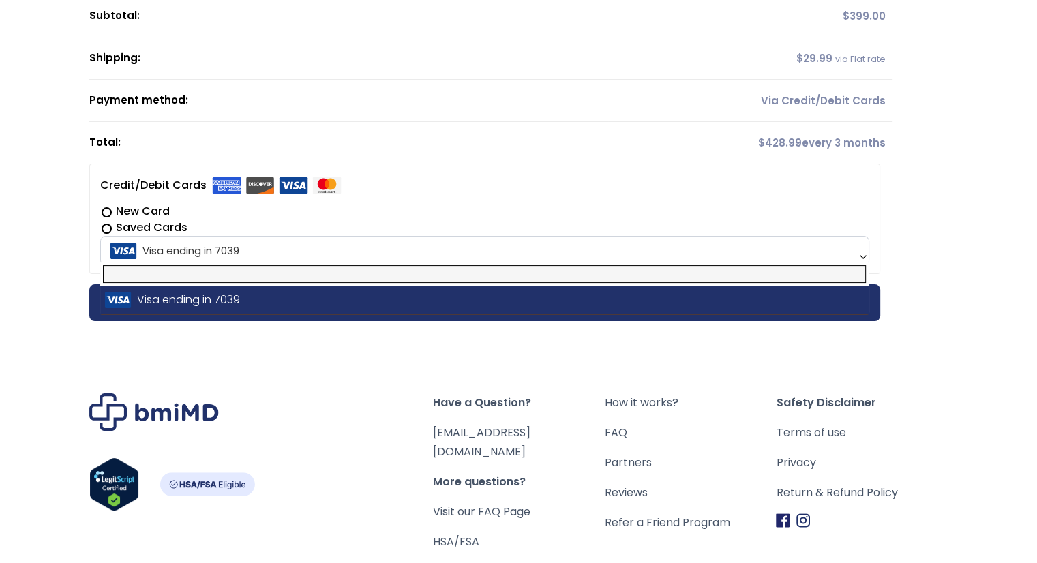
click at [726, 273] on input "text" at bounding box center [484, 274] width 762 height 18
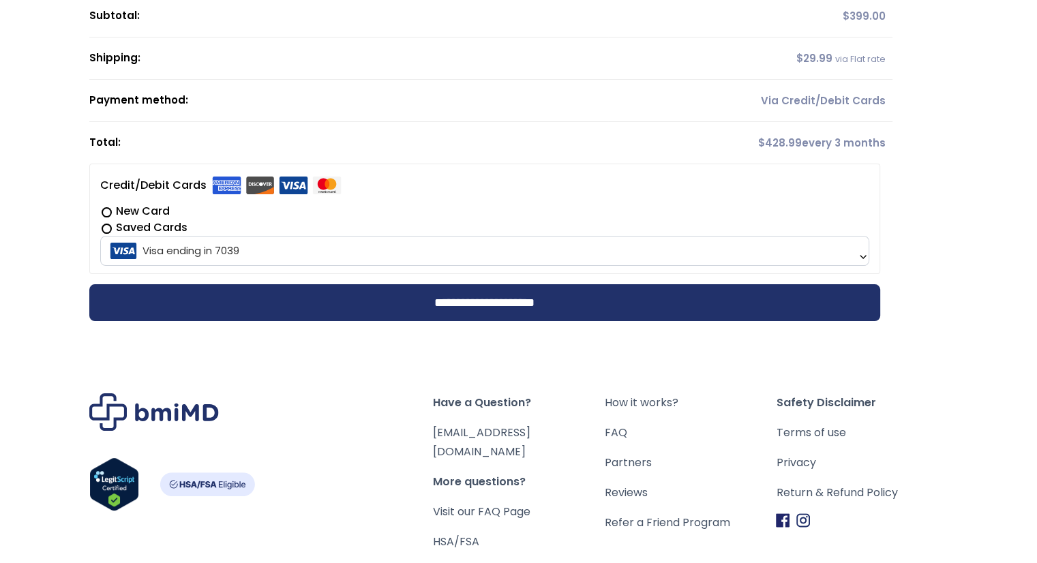
click at [863, 257] on b at bounding box center [862, 257] width 11 height 11
click at [492, 432] on link "[EMAIL_ADDRESS][DOMAIN_NAME]" at bounding box center [481, 442] width 97 height 35
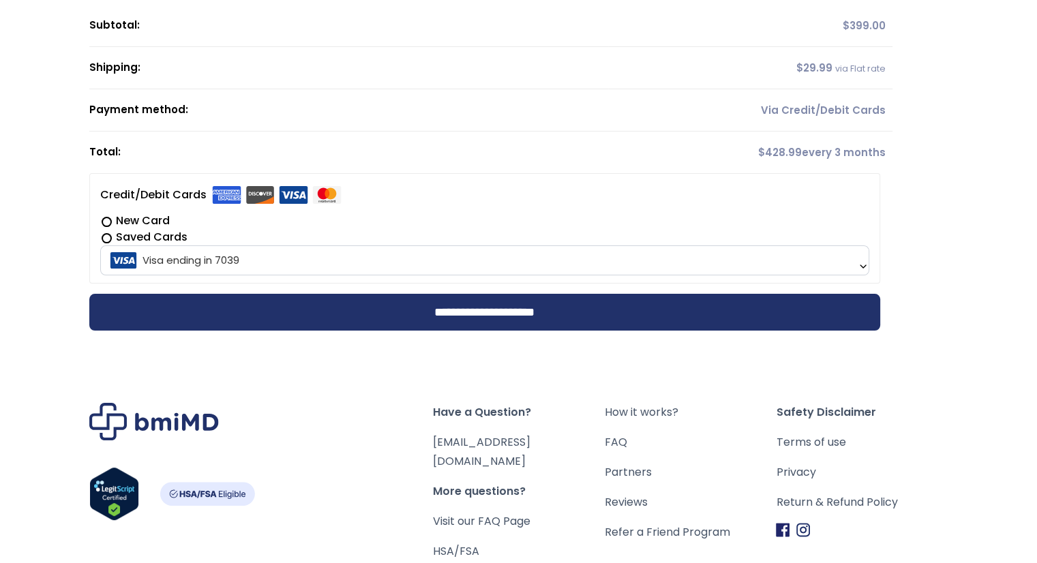
scroll to position [224, 0]
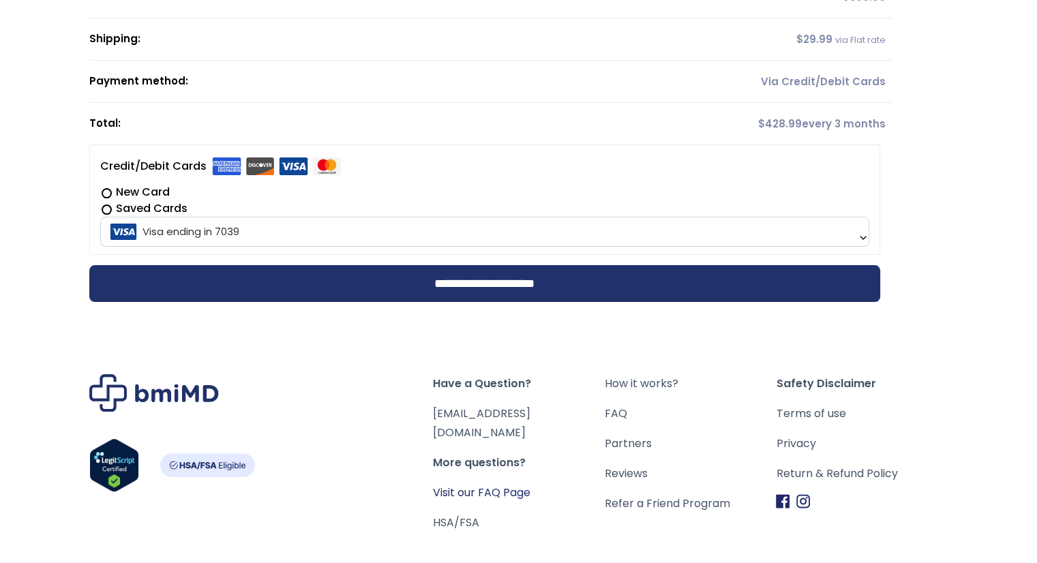
click at [483, 485] on link "Visit our FAQ Page" at bounding box center [481, 493] width 97 height 16
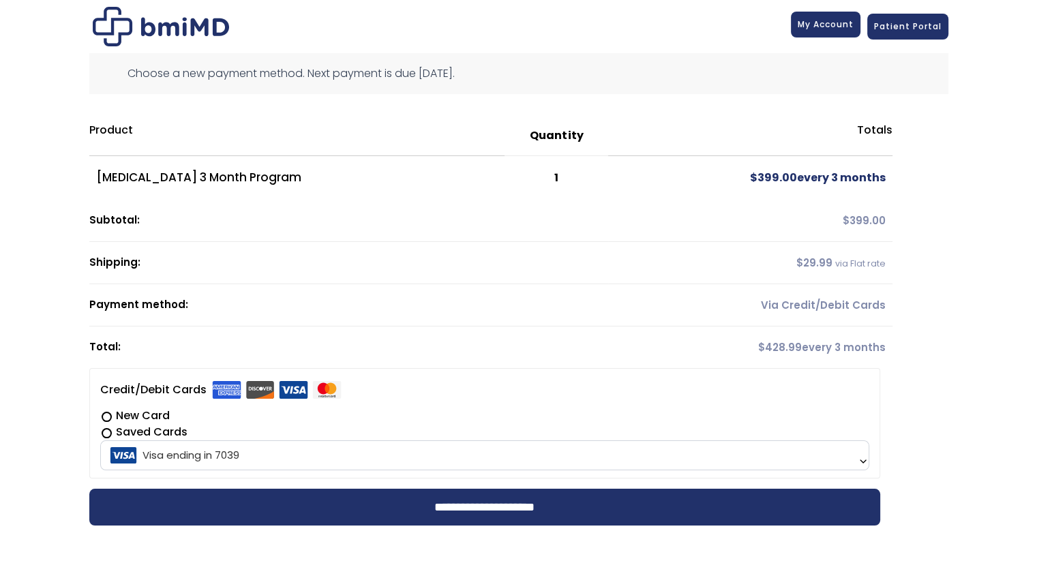
click at [825, 31] on link "My Account" at bounding box center [826, 25] width 70 height 26
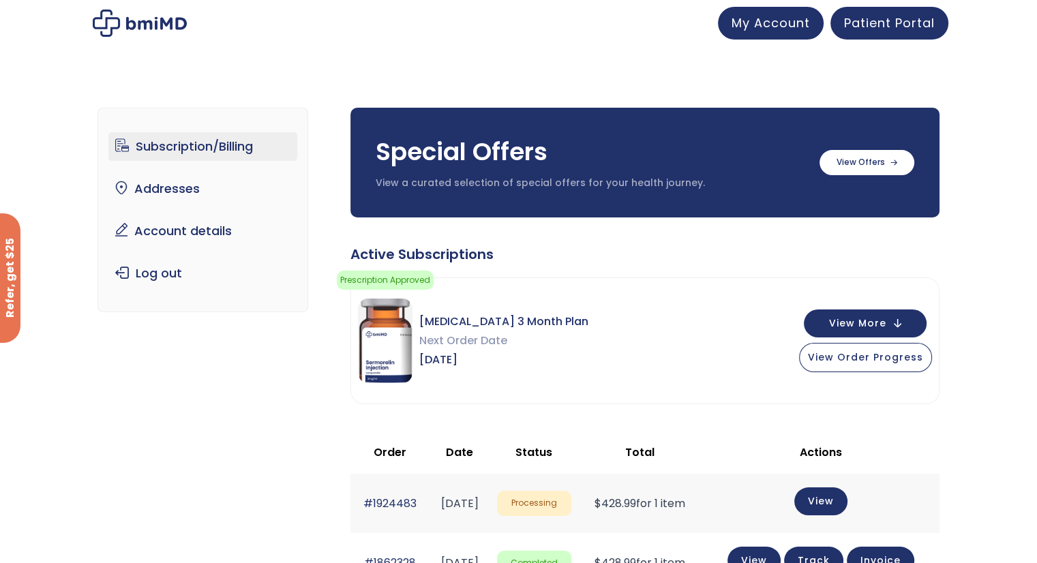
click at [196, 146] on link "Subscription/Billing" at bounding box center [202, 146] width 189 height 29
click at [901, 324] on button "View More" at bounding box center [865, 322] width 123 height 28
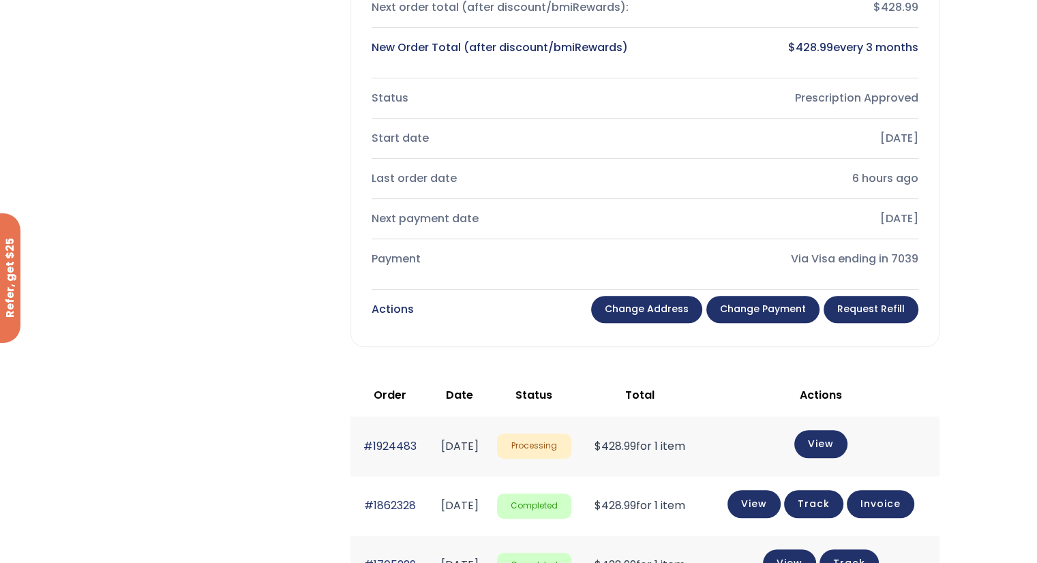
scroll to position [545, 0]
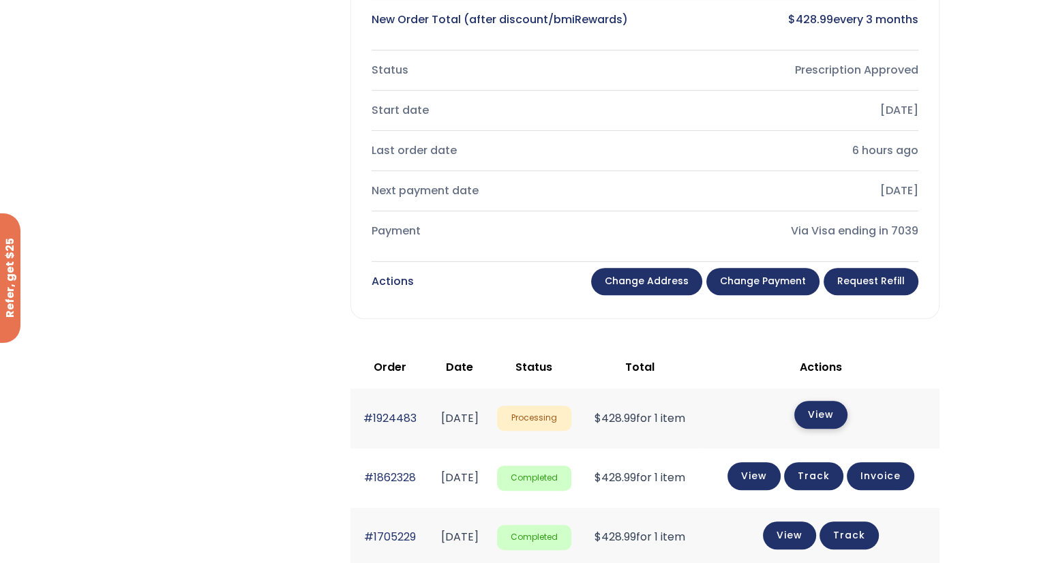
click at [847, 412] on link "View" at bounding box center [820, 415] width 53 height 28
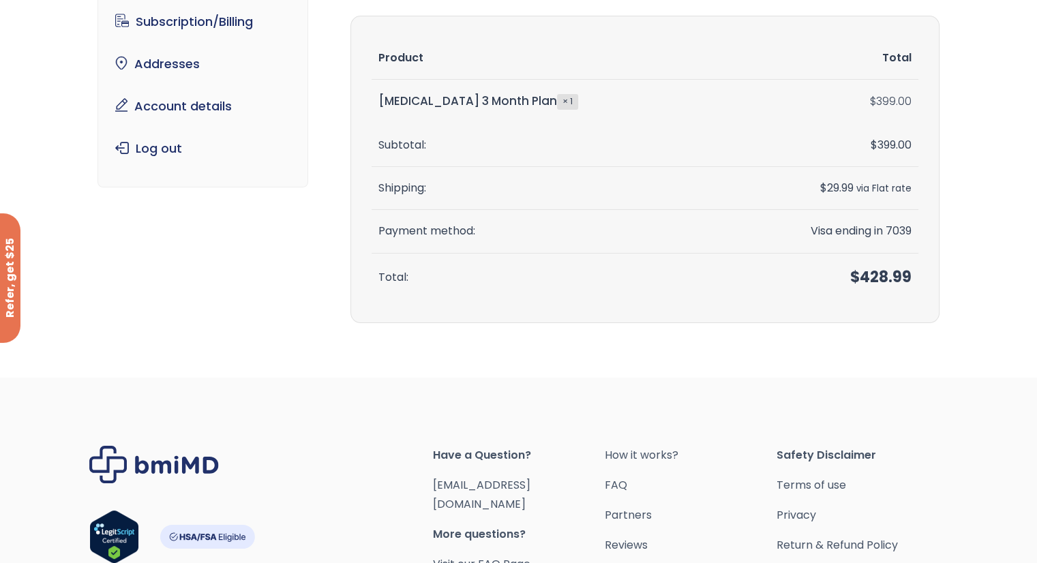
scroll to position [68, 0]
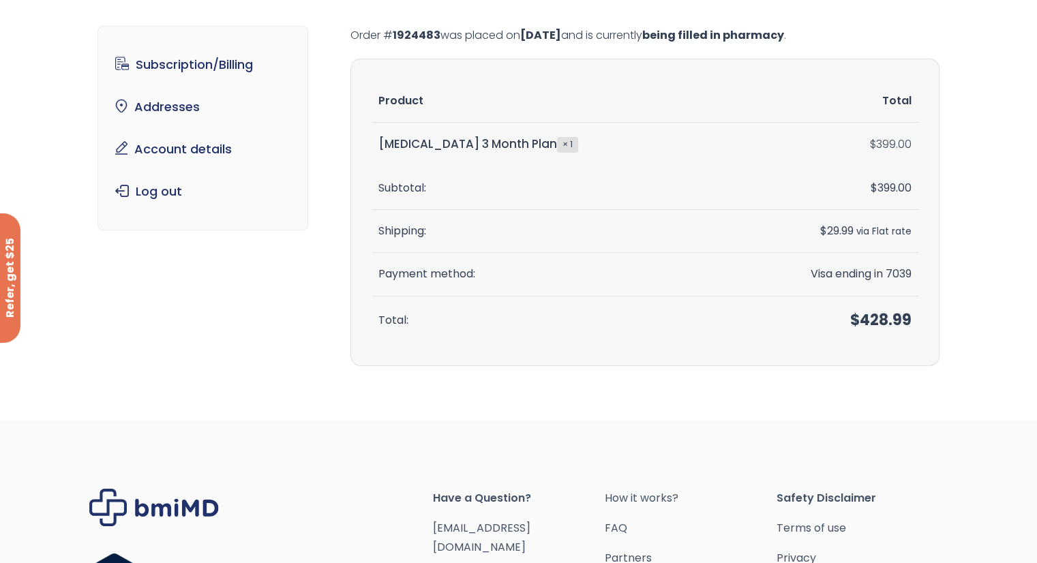
click at [557, 145] on strong "× 1" at bounding box center [567, 144] width 21 height 15
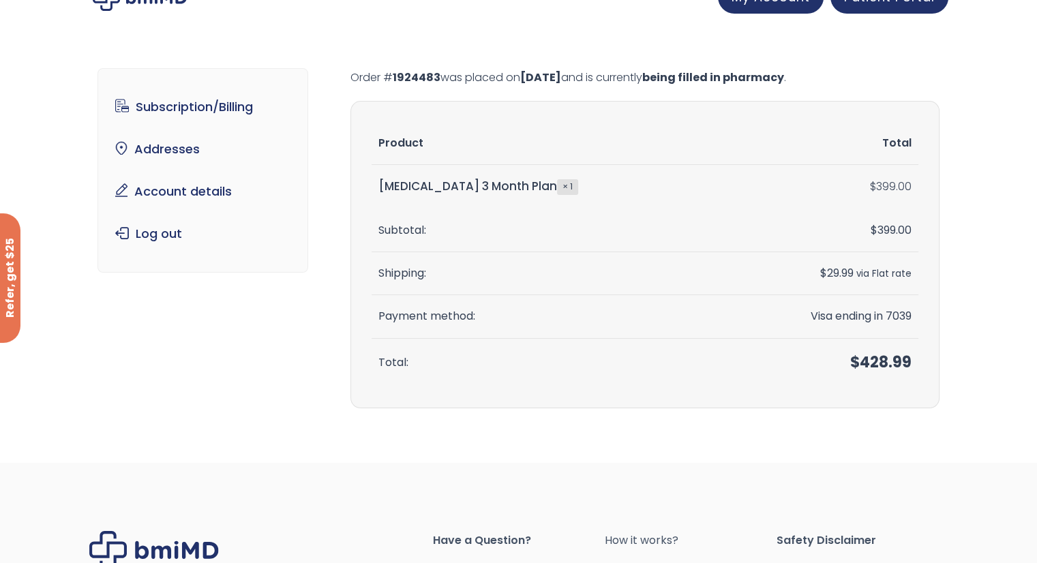
scroll to position [0, 0]
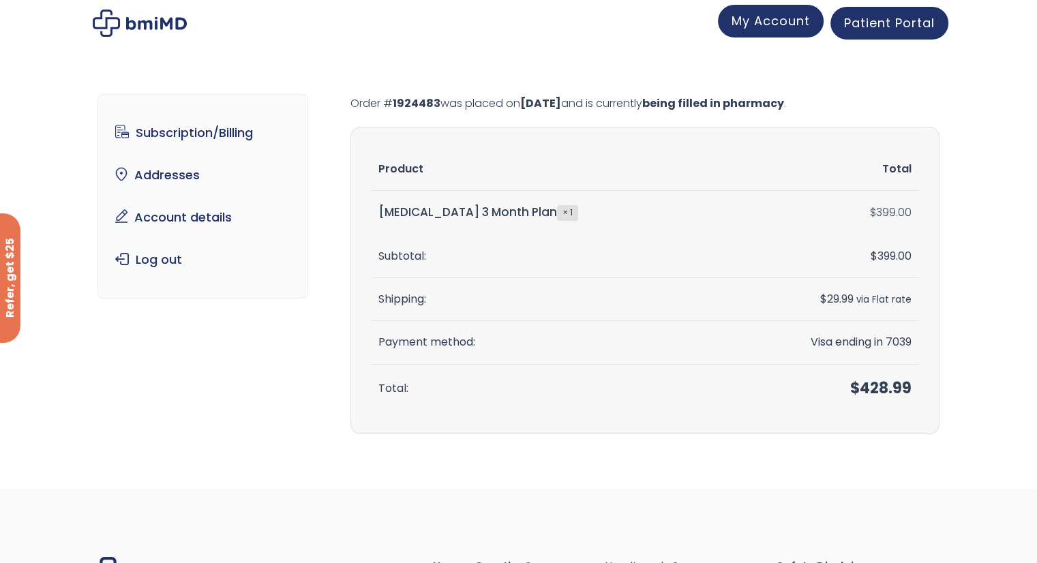
click at [767, 31] on link "My Account" at bounding box center [771, 21] width 106 height 33
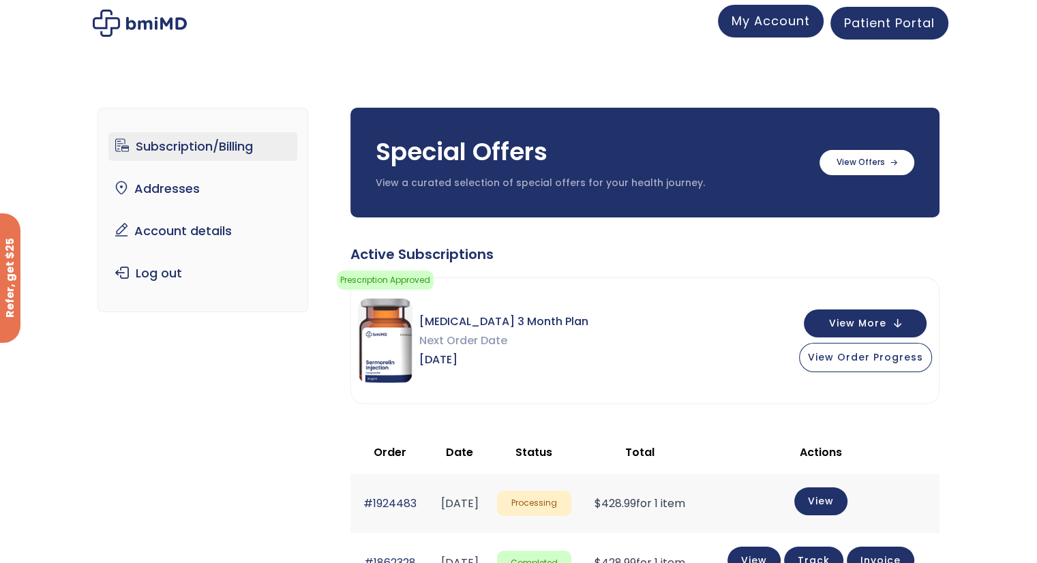
click at [772, 28] on span "My Account" at bounding box center [770, 20] width 78 height 17
drag, startPoint x: 0, startPoint y: 0, endPoint x: 463, endPoint y: 319, distance: 562.6
click at [463, 319] on span "Sermorelin 3 Month Plan" at bounding box center [503, 321] width 169 height 19
click at [440, 341] on span "Next Order Date" at bounding box center [503, 340] width 169 height 19
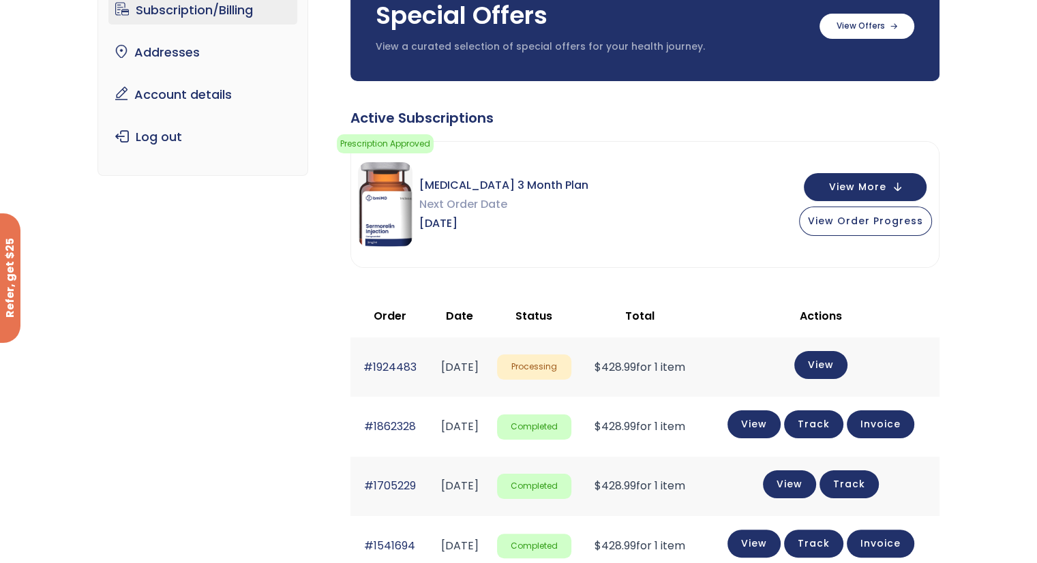
click at [571, 366] on span "Processing" at bounding box center [534, 366] width 74 height 25
click at [893, 421] on link "Invoice" at bounding box center [880, 423] width 67 height 28
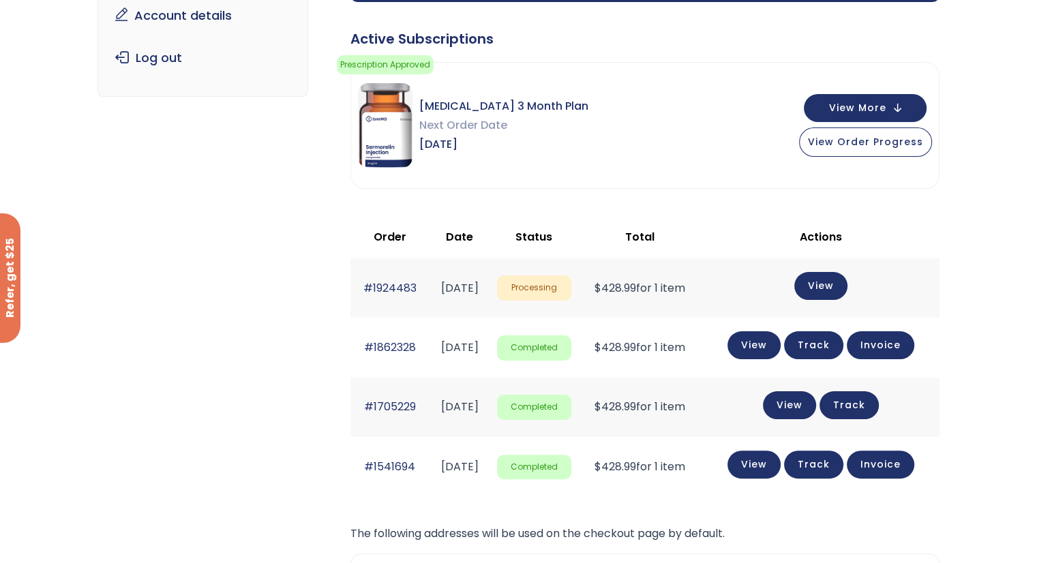
scroll to position [68, 0]
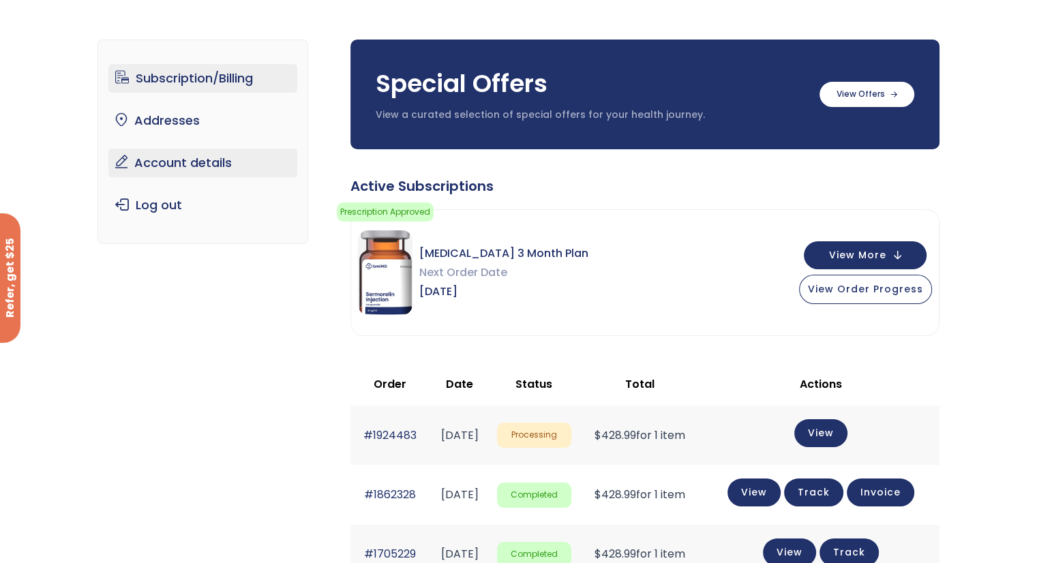
click at [191, 164] on link "Account details" at bounding box center [202, 163] width 189 height 29
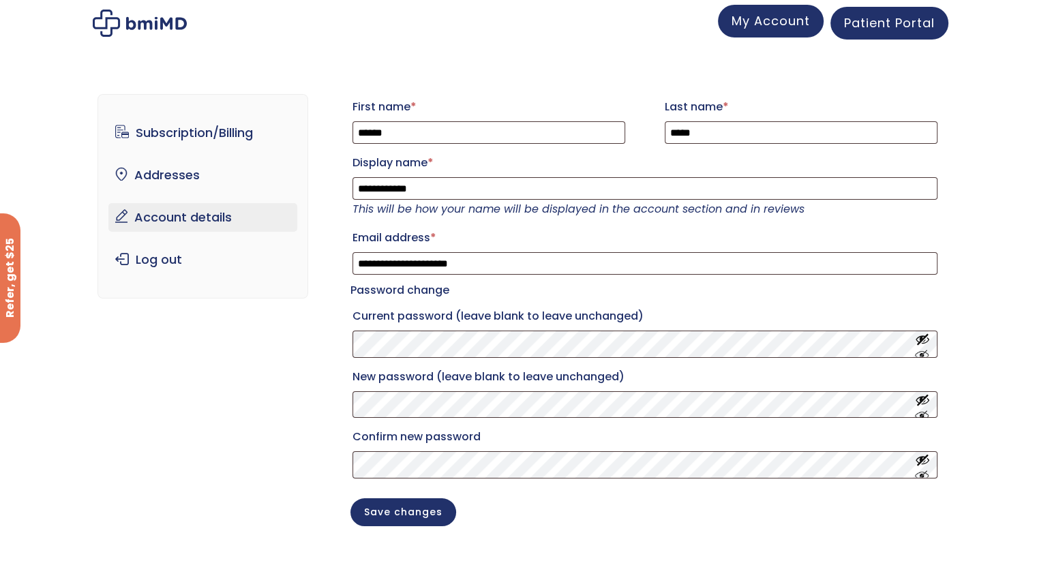
click at [777, 25] on span "My Account" at bounding box center [770, 20] width 78 height 17
